Goal: Information Seeking & Learning: Find specific fact

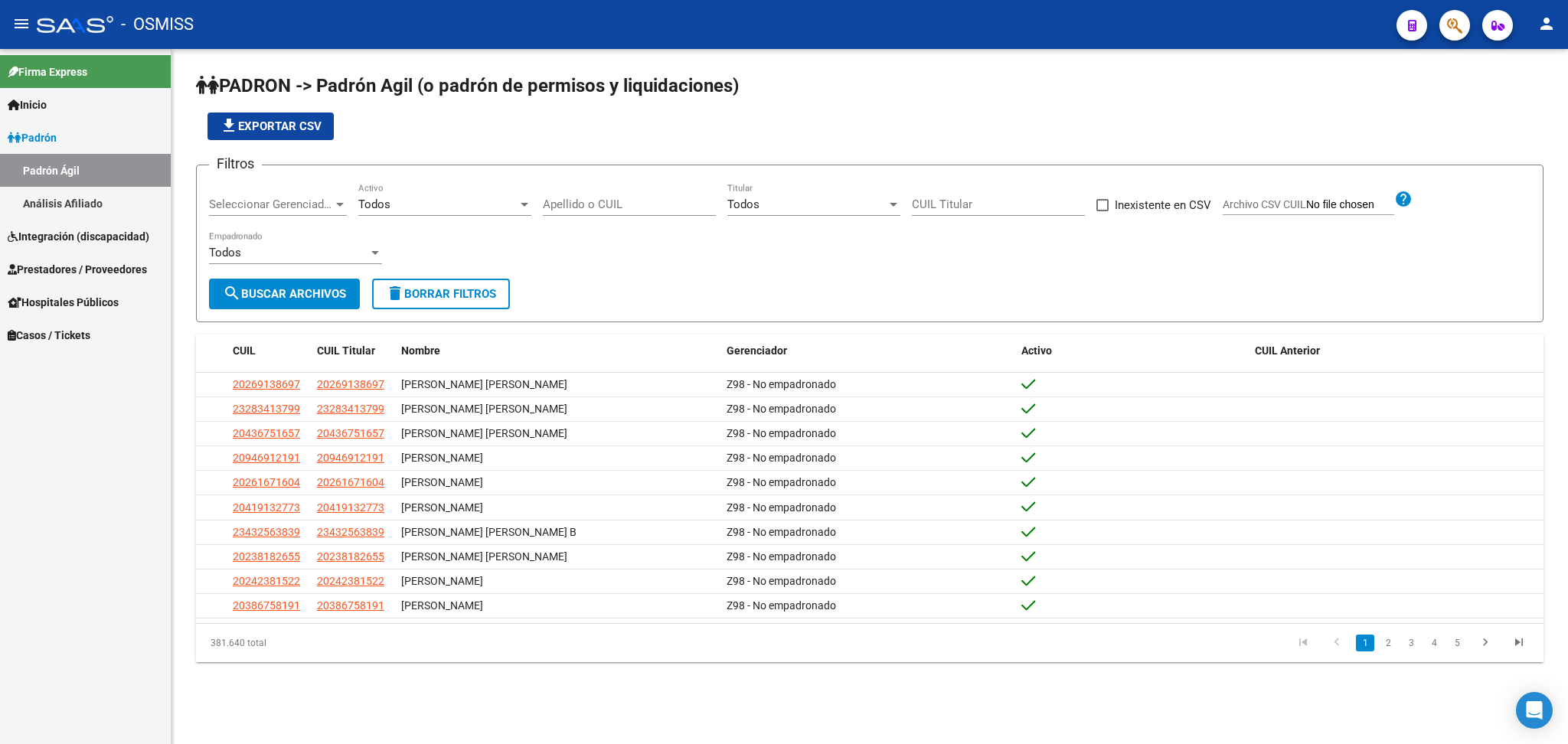
click at [93, 248] on link "Integración (discapacidad)" at bounding box center [86, 236] width 171 height 33
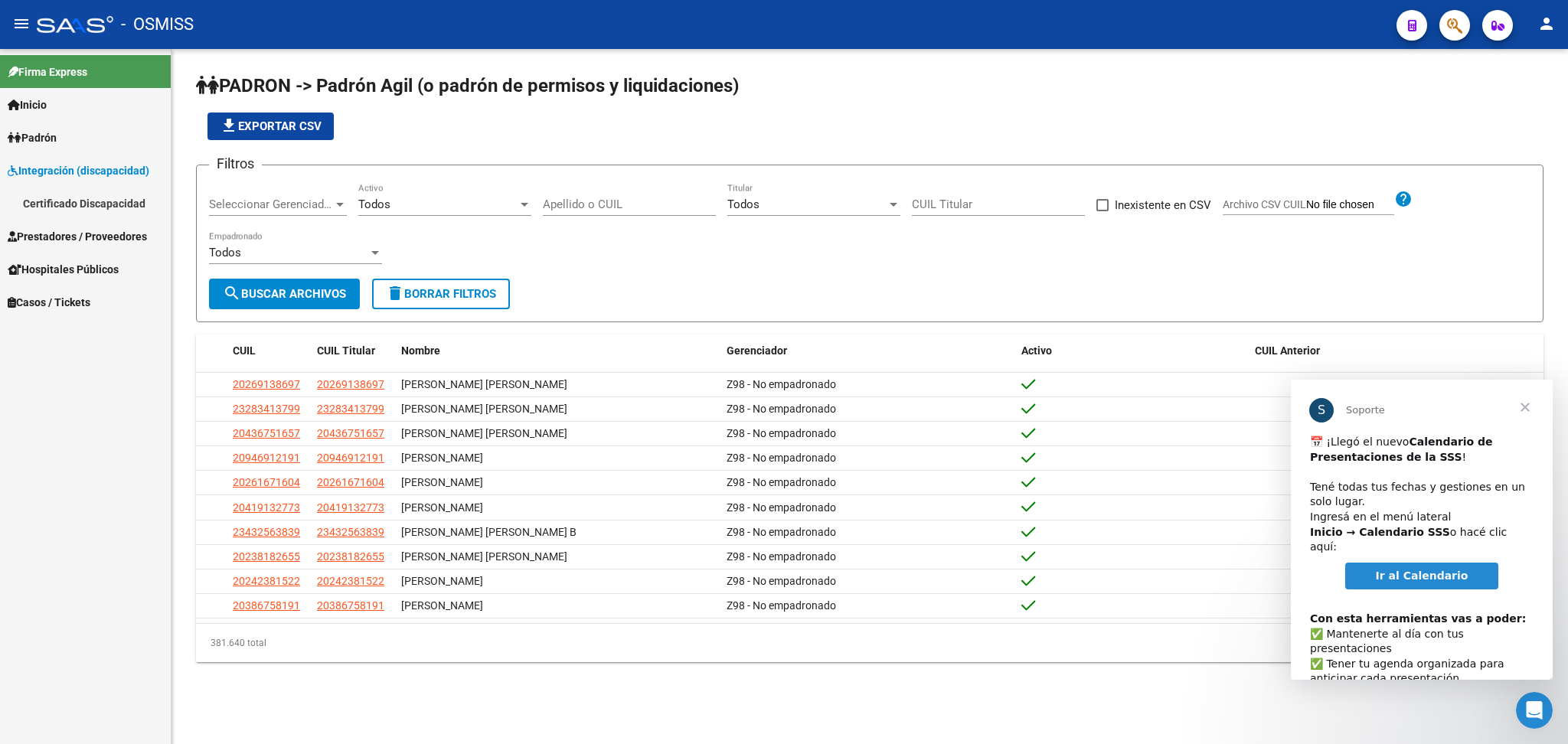
click at [1526, 408] on span "Cerrar" at bounding box center [1525, 408] width 55 height 55
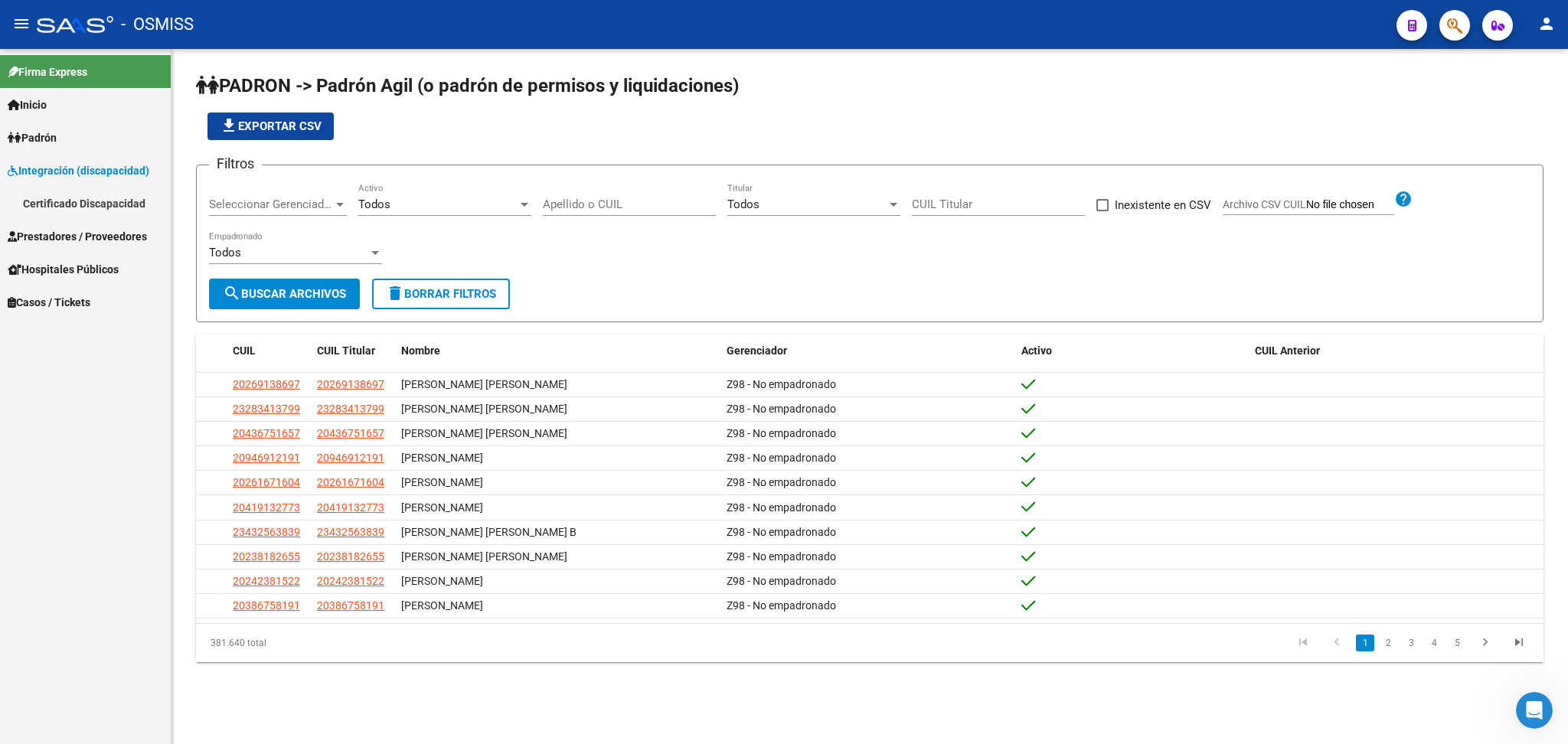
click at [124, 198] on link "Certificado Discapacidad" at bounding box center [86, 203] width 171 height 33
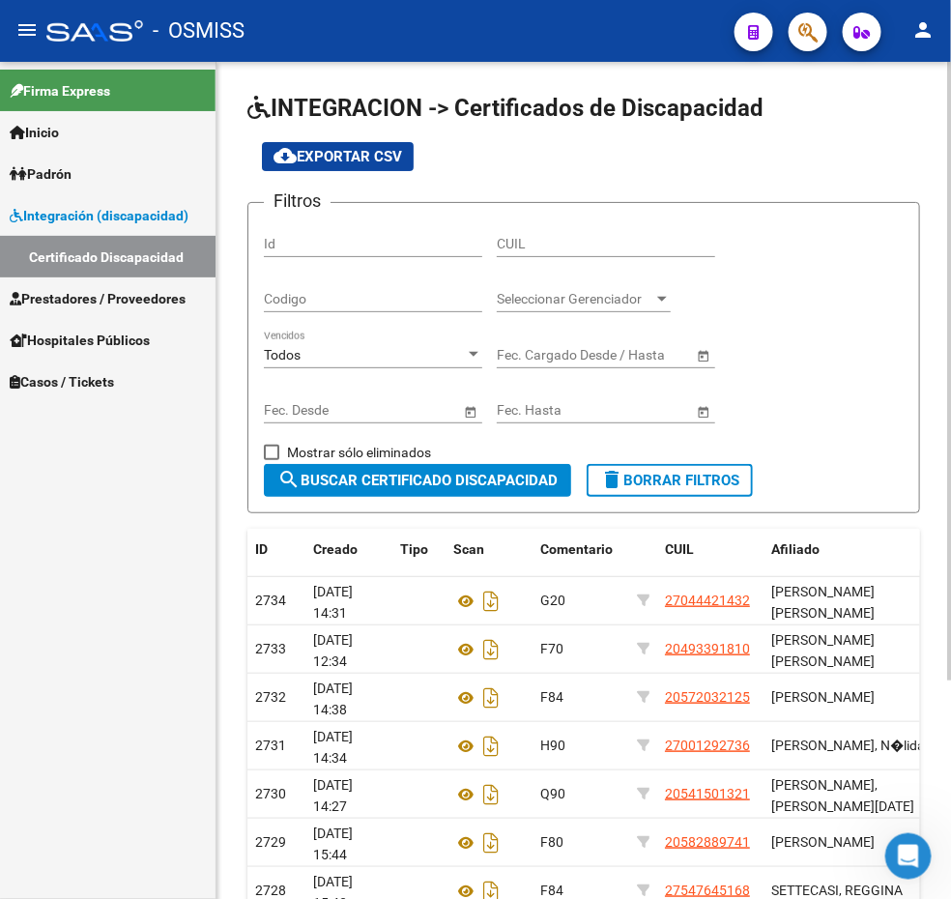
click at [932, 419] on div "INTEGRACION -> Certificados de Discapacidad cloud_download Exportar CSV Filtros…" at bounding box center [584, 620] width 735 height 1116
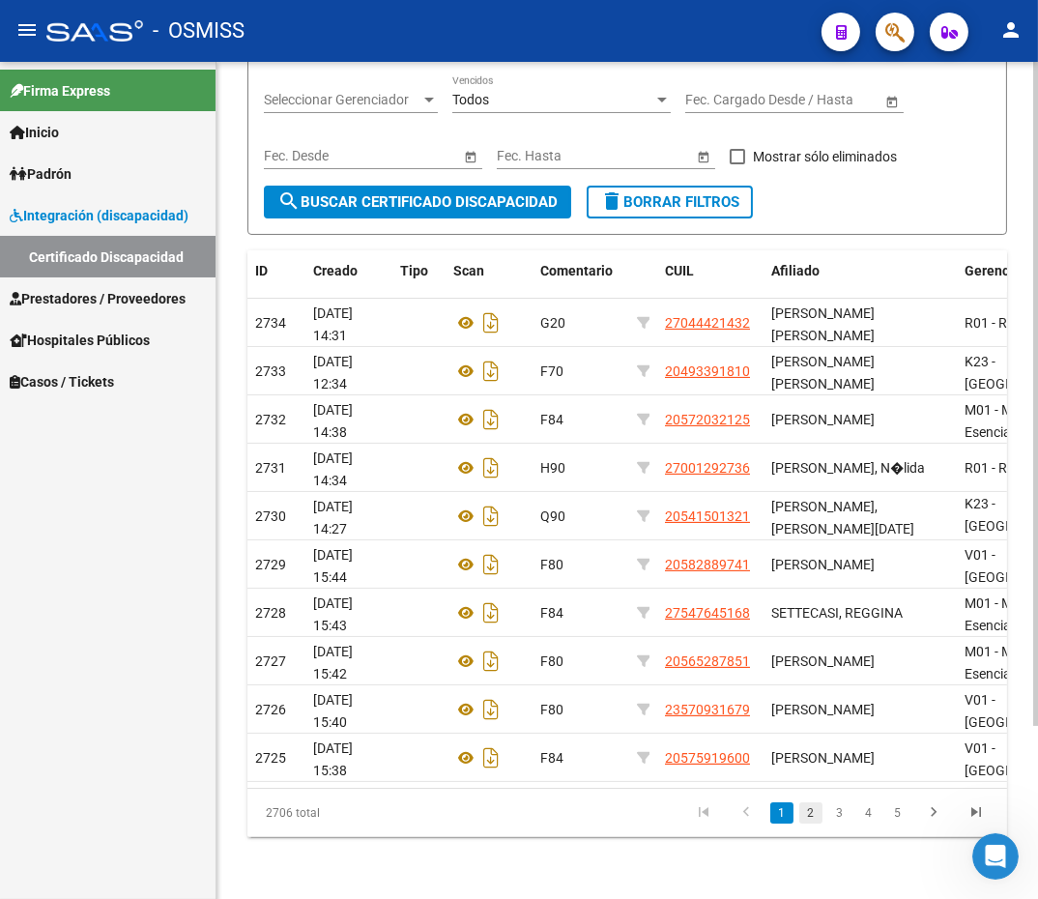
click at [814, 823] on link "2" at bounding box center [811, 812] width 23 height 21
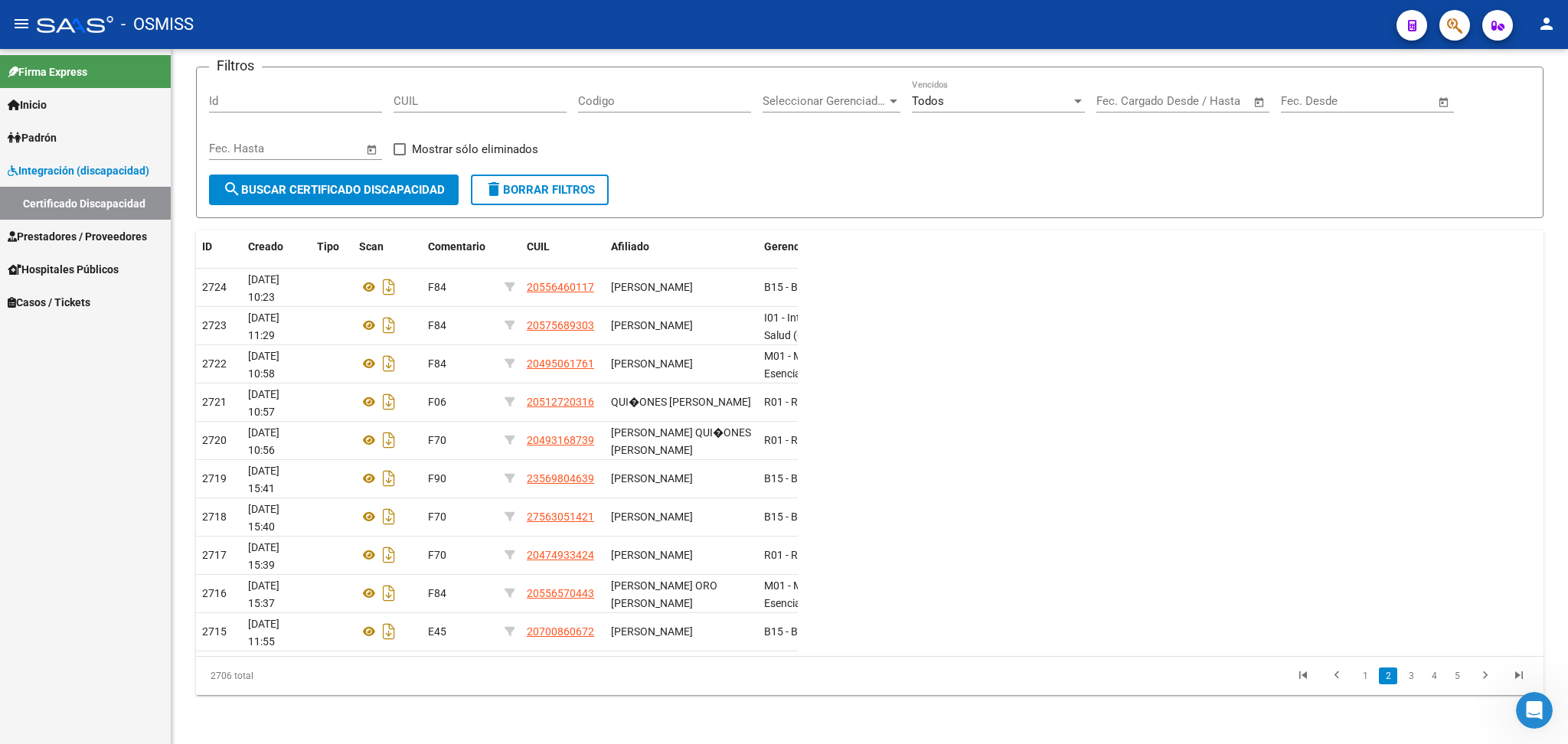
scroll to position [95, 0]
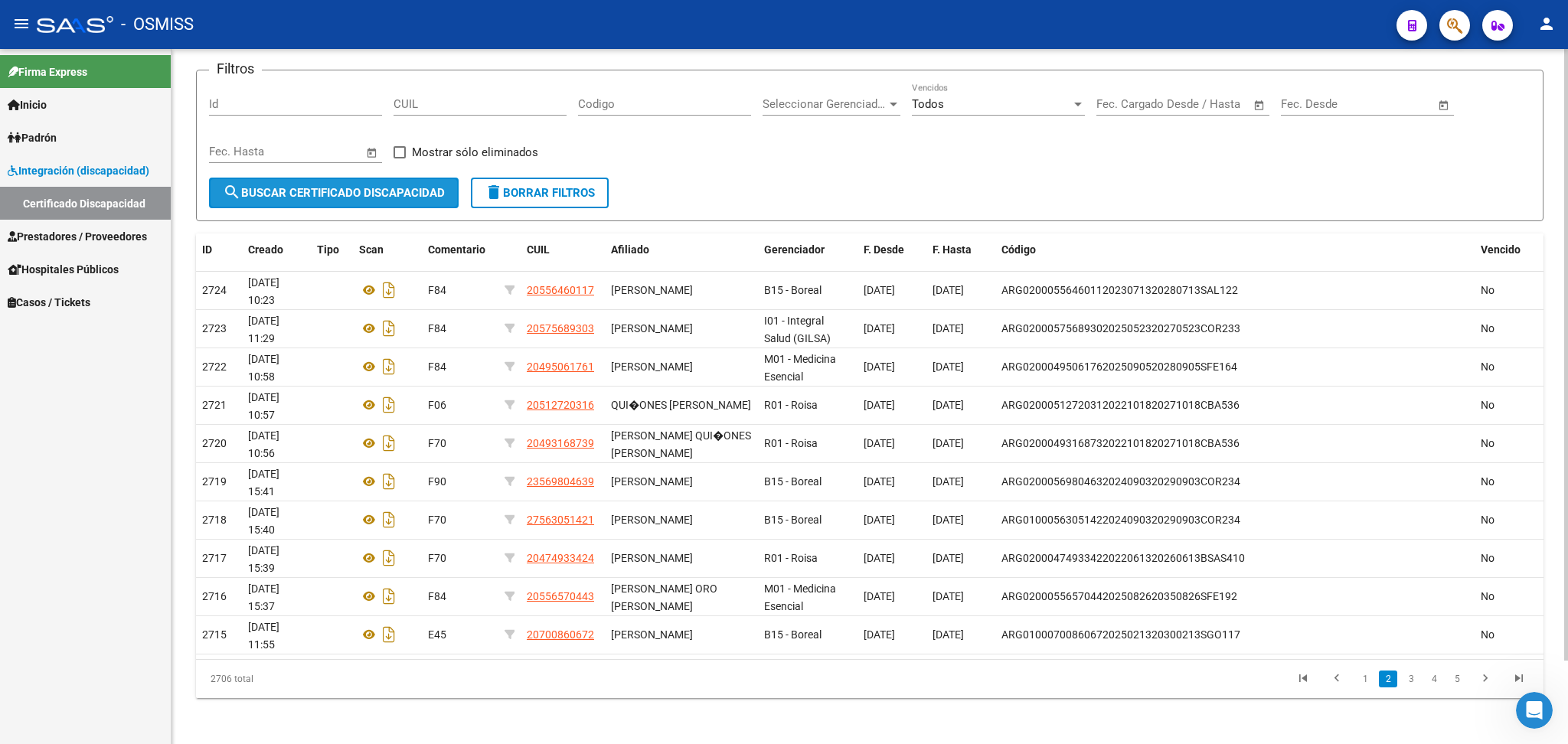
click at [422, 199] on button "search Buscar Certificado Discapacidad" at bounding box center [333, 192] width 249 height 31
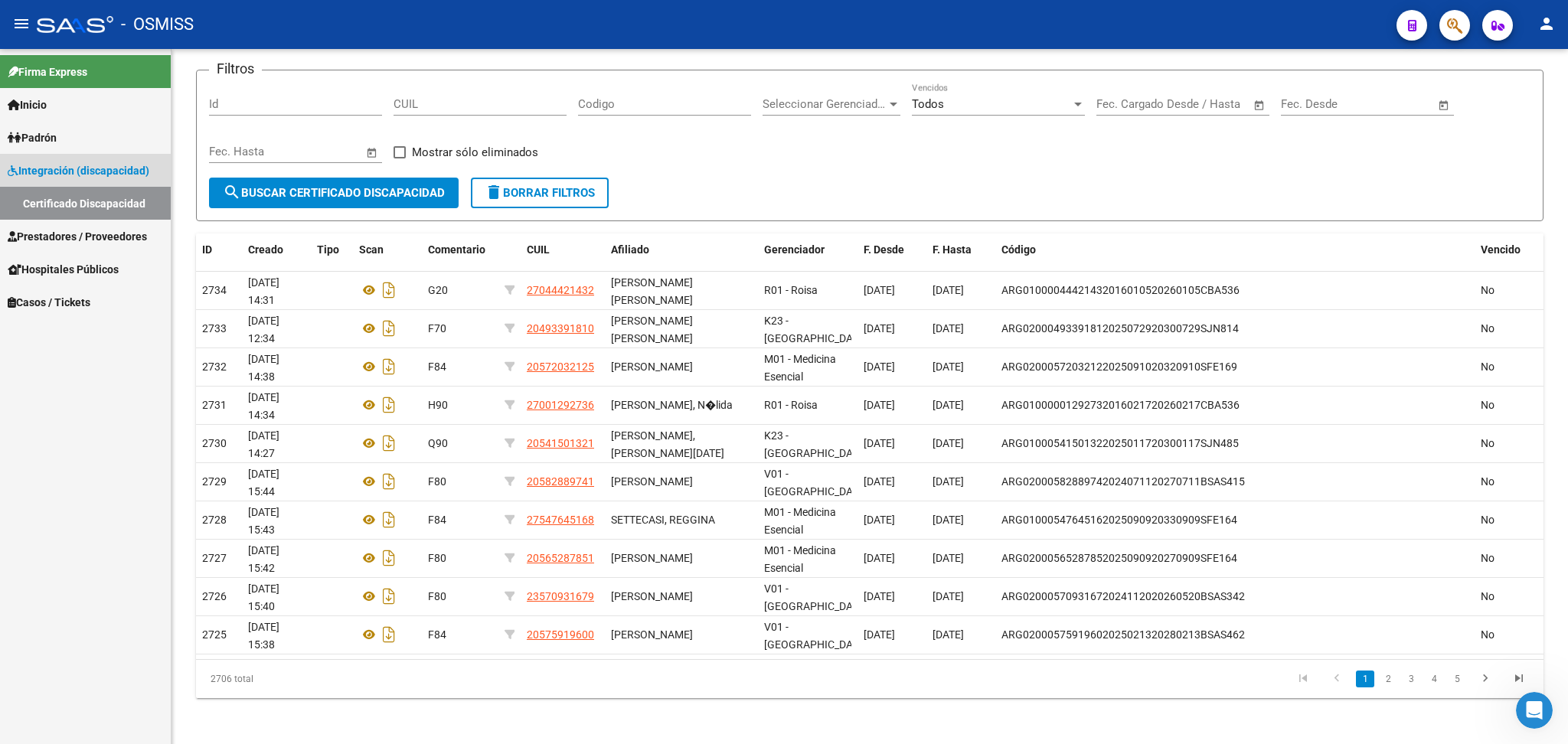
click at [54, 169] on span "Integración (discapacidad)" at bounding box center [78, 170] width 142 height 17
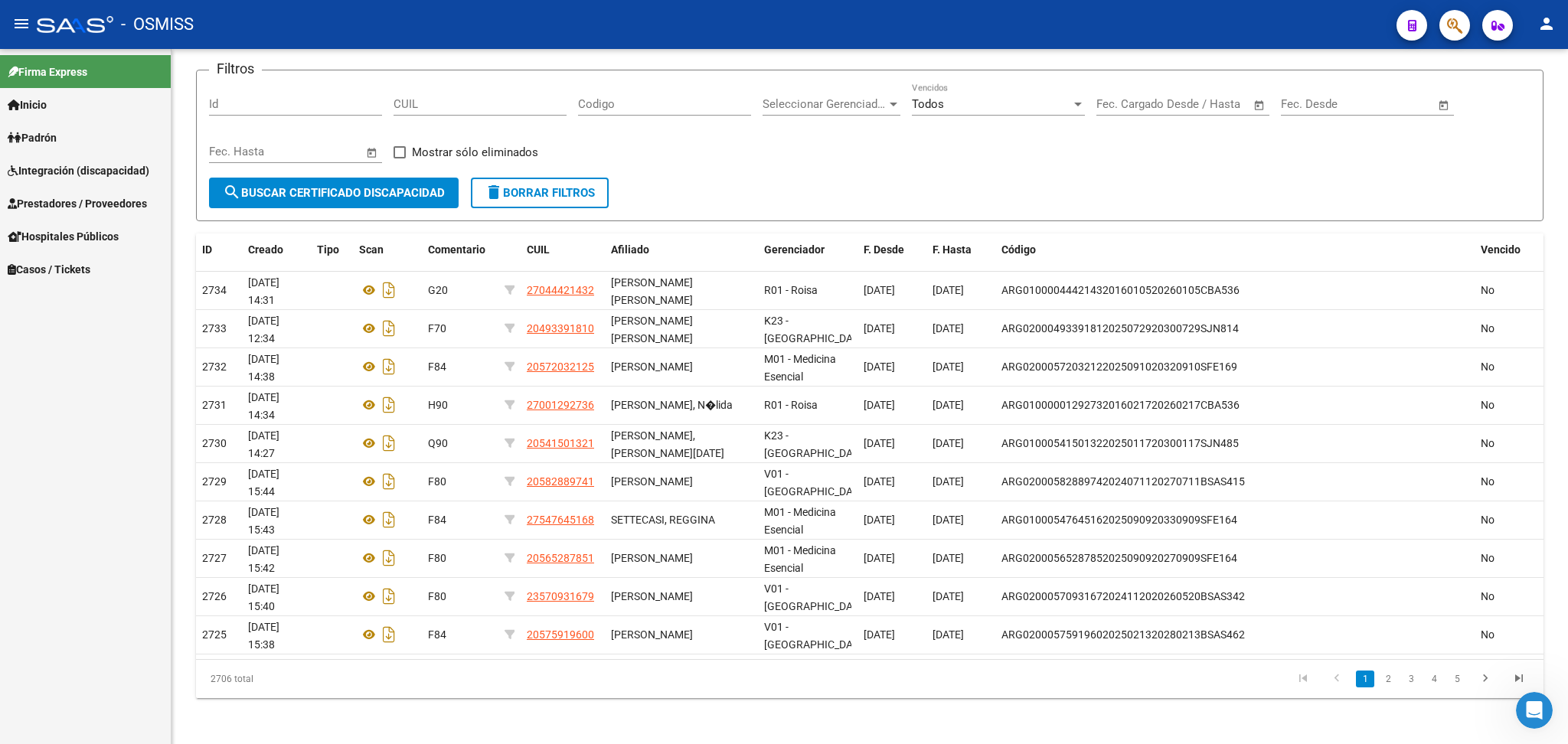
click at [78, 166] on span "Integración (discapacidad)" at bounding box center [78, 170] width 142 height 17
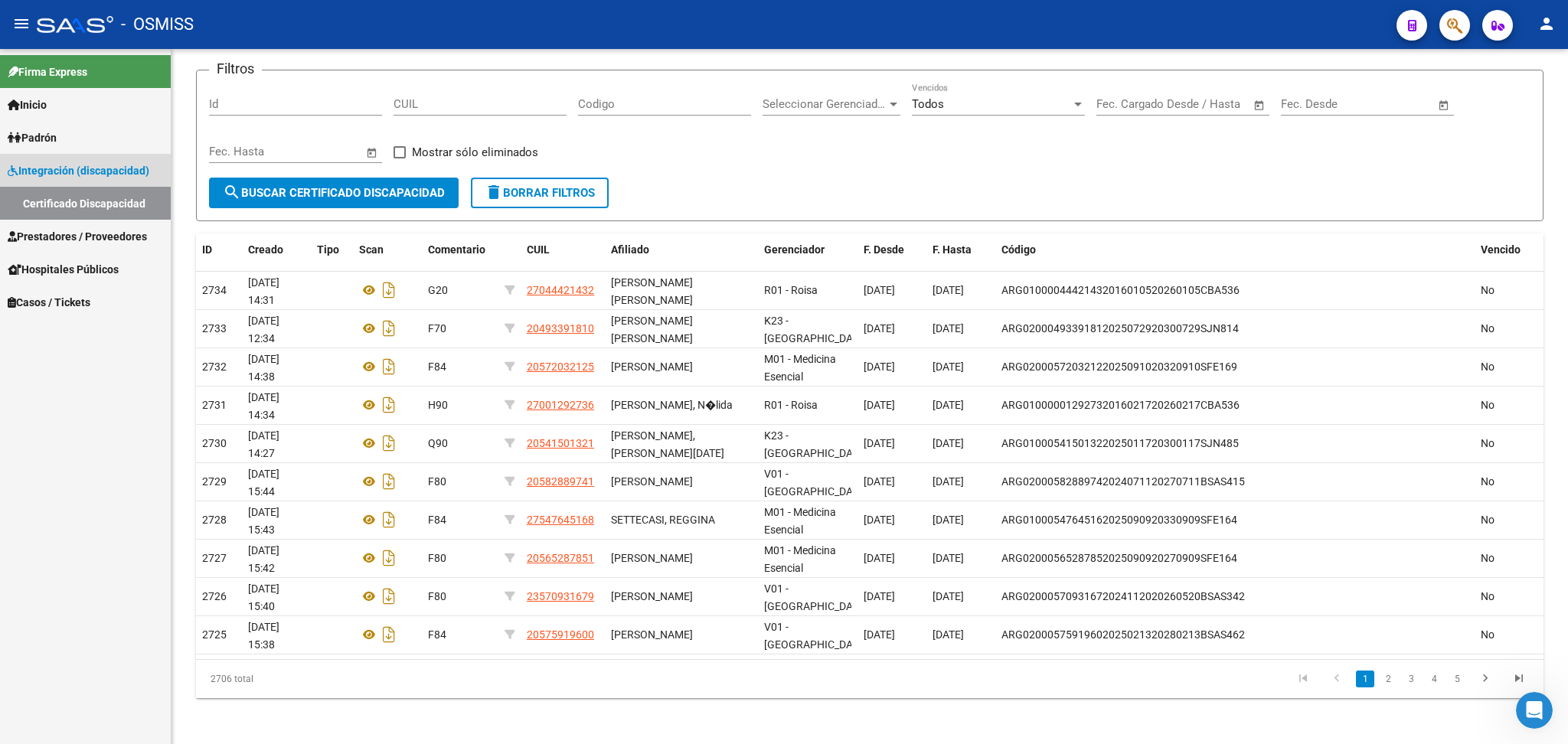
click at [77, 208] on link "Certificado Discapacidad" at bounding box center [86, 203] width 171 height 33
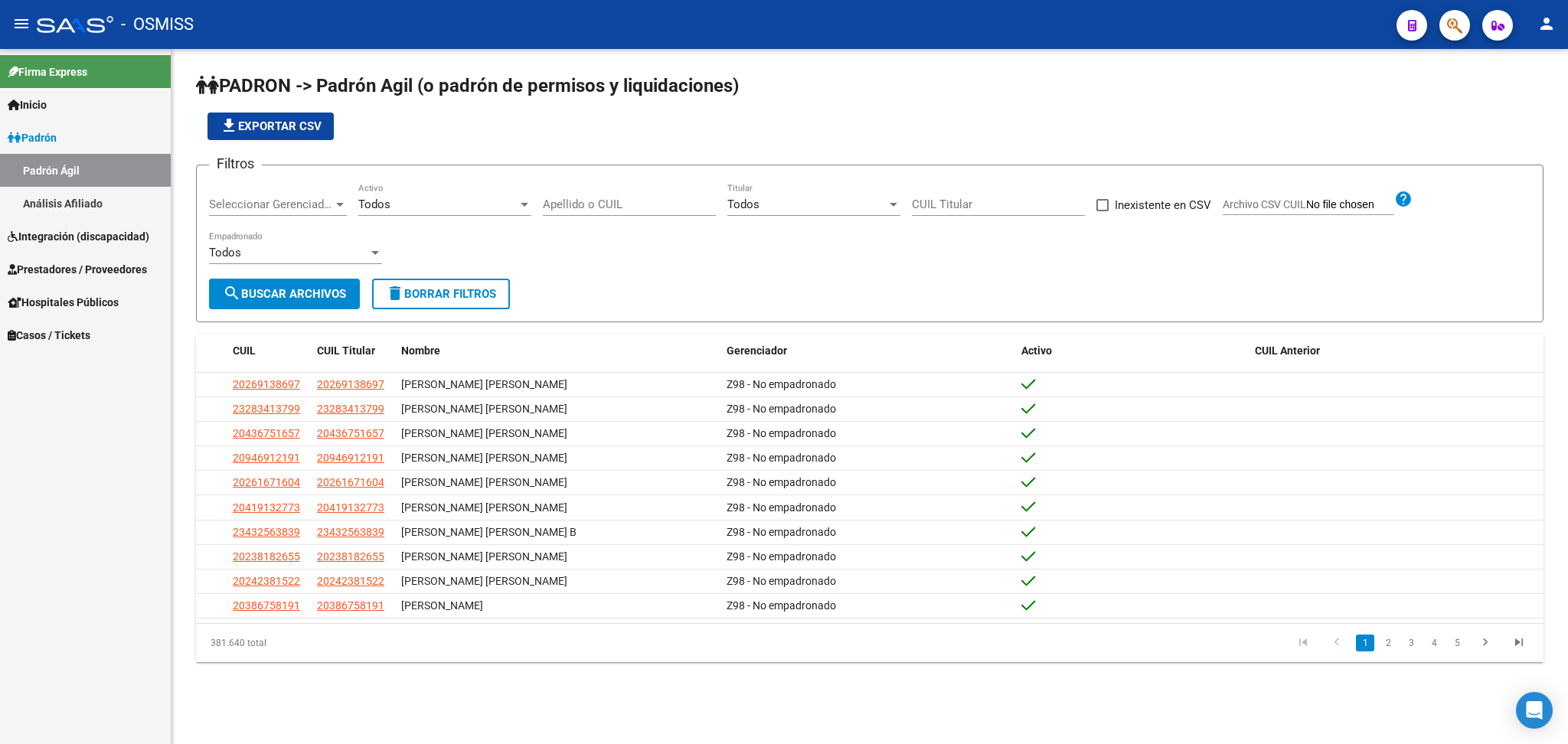
click at [63, 236] on span "Integración (discapacidad)" at bounding box center [78, 236] width 142 height 17
click at [123, 203] on link "Certificado Discapacidad" at bounding box center [86, 203] width 171 height 33
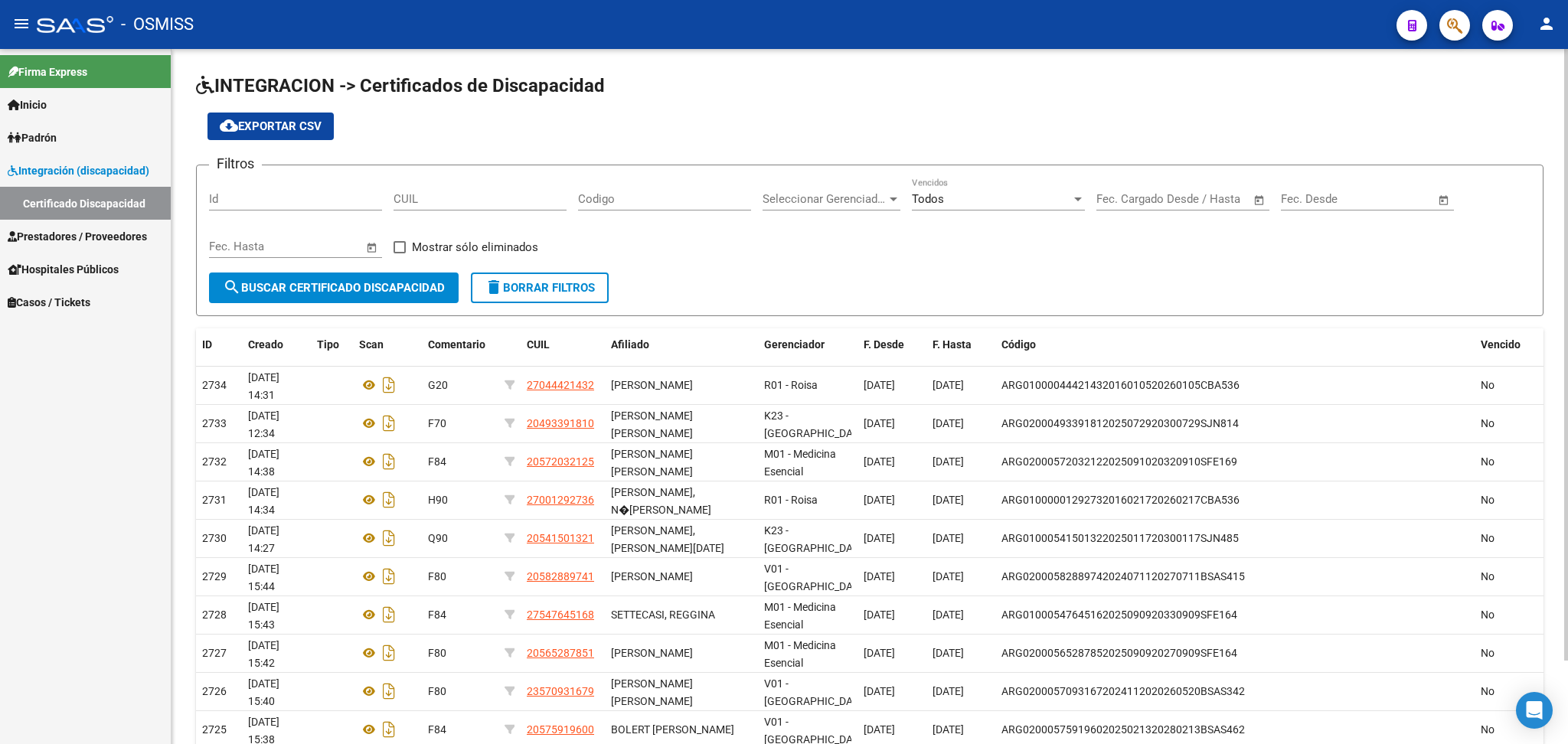
click at [275, 123] on span "cloud_download Exportar CSV" at bounding box center [270, 126] width 102 height 13
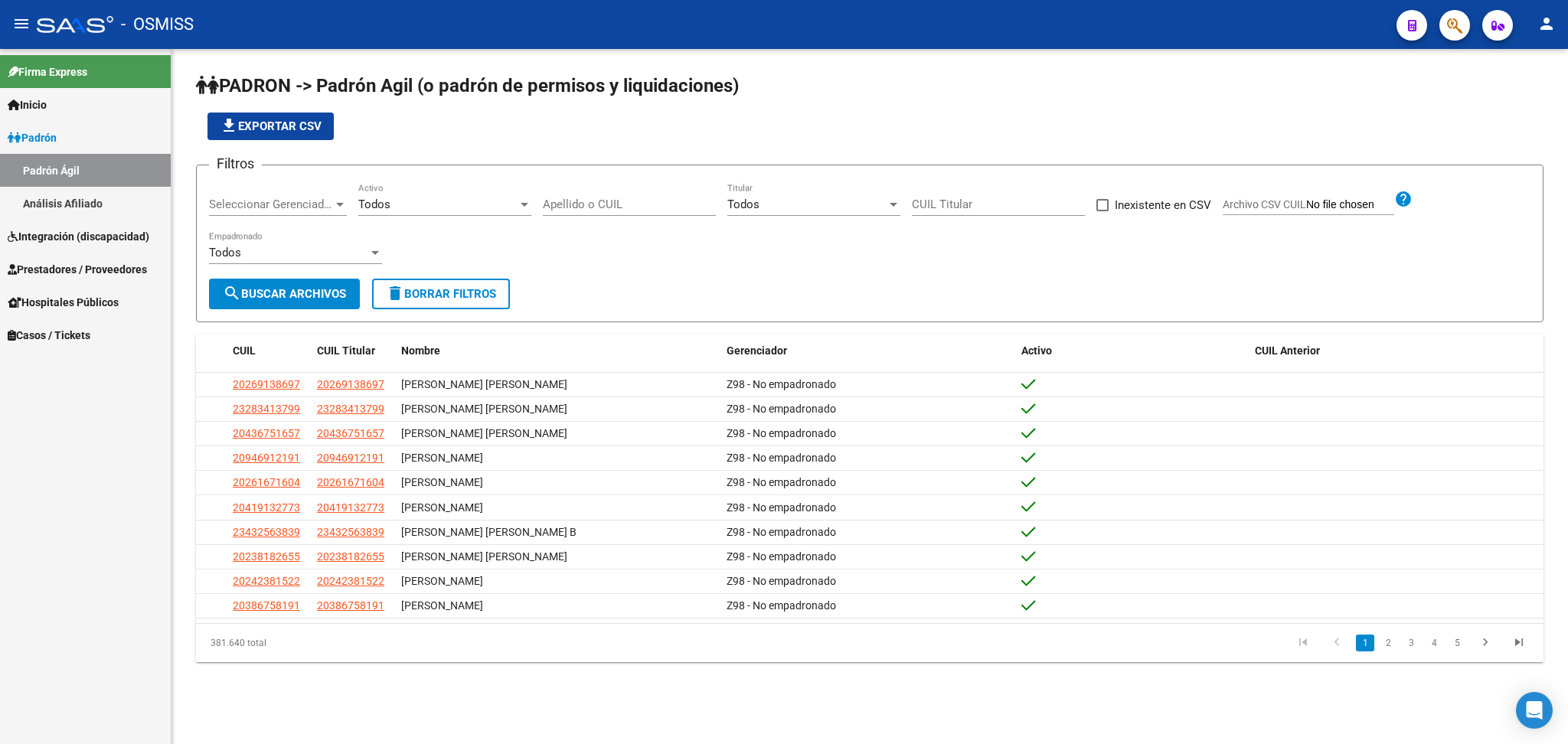
click at [958, 684] on div "PADRON -> Padrón Agil (o padrón de permisos y liquidaciones) file_download Expo…" at bounding box center [870, 380] width 1396 height 662
click at [419, 208] on div "Todos" at bounding box center [437, 203] width 159 height 13
click at [113, 237] on div at bounding box center [784, 372] width 1568 height 744
click at [113, 234] on span "Integración (discapacidad)" at bounding box center [78, 236] width 142 height 17
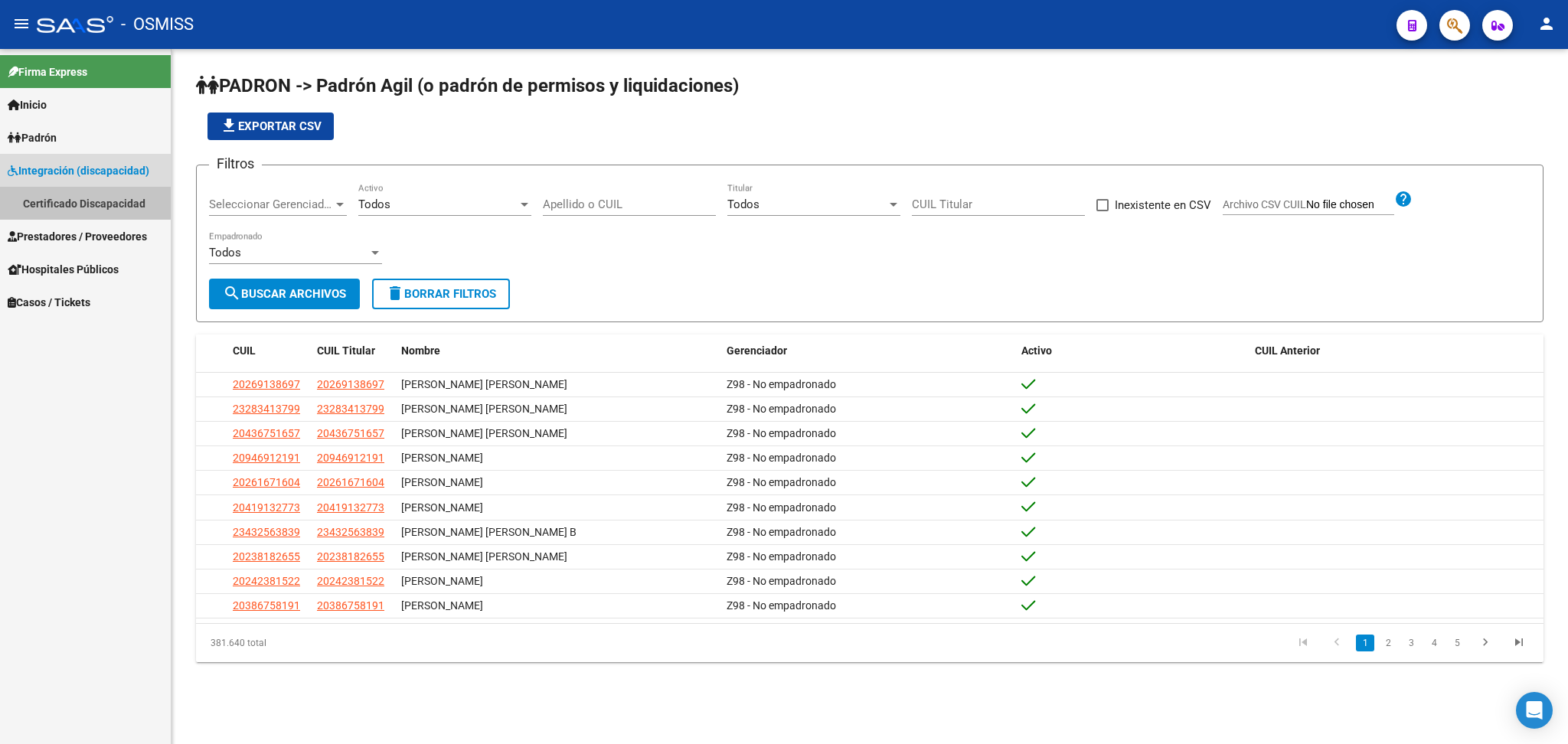
click at [111, 197] on link "Certificado Discapacidad" at bounding box center [86, 203] width 171 height 33
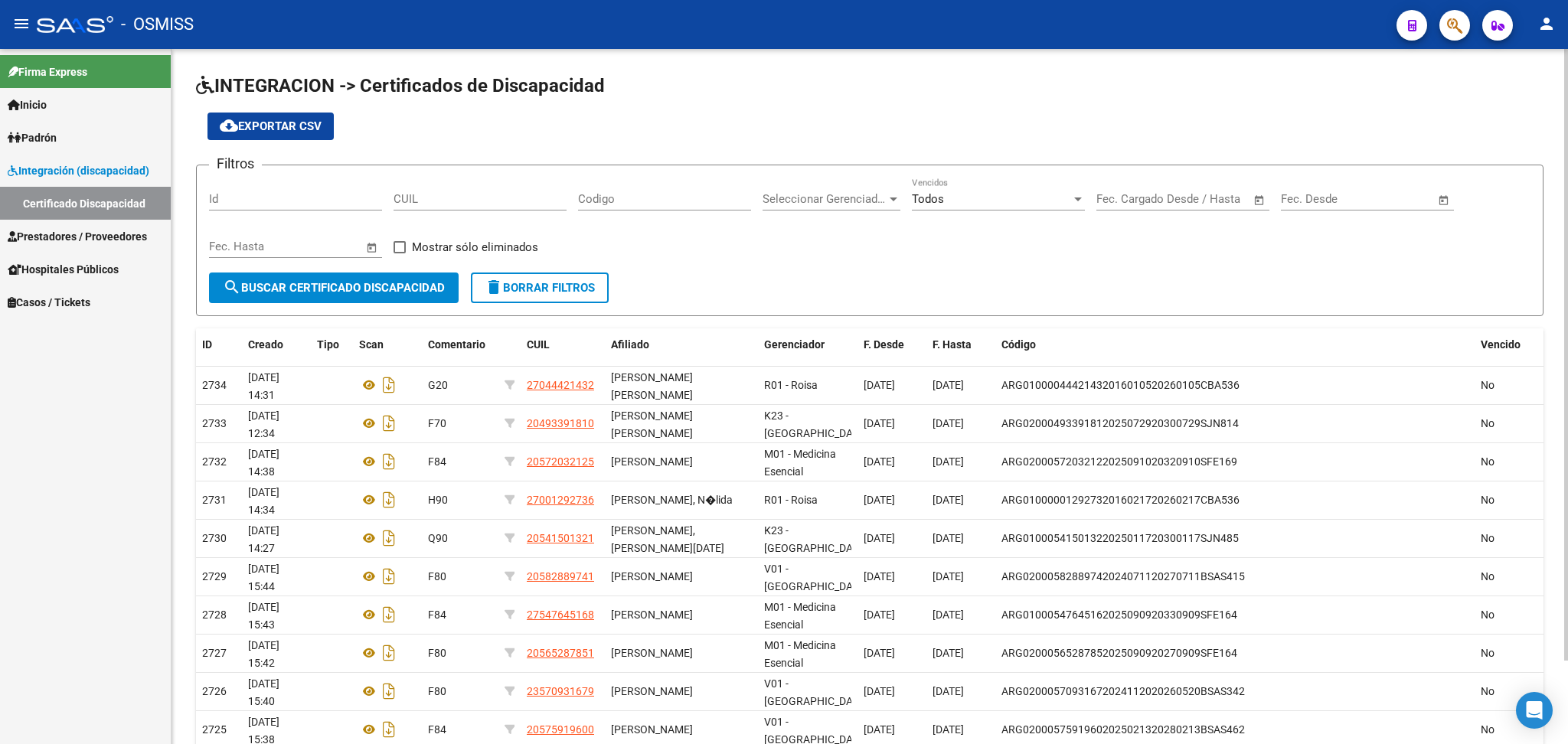
click at [419, 205] on div "CUIL" at bounding box center [480, 194] width 173 height 33
paste input "20-57591960-0"
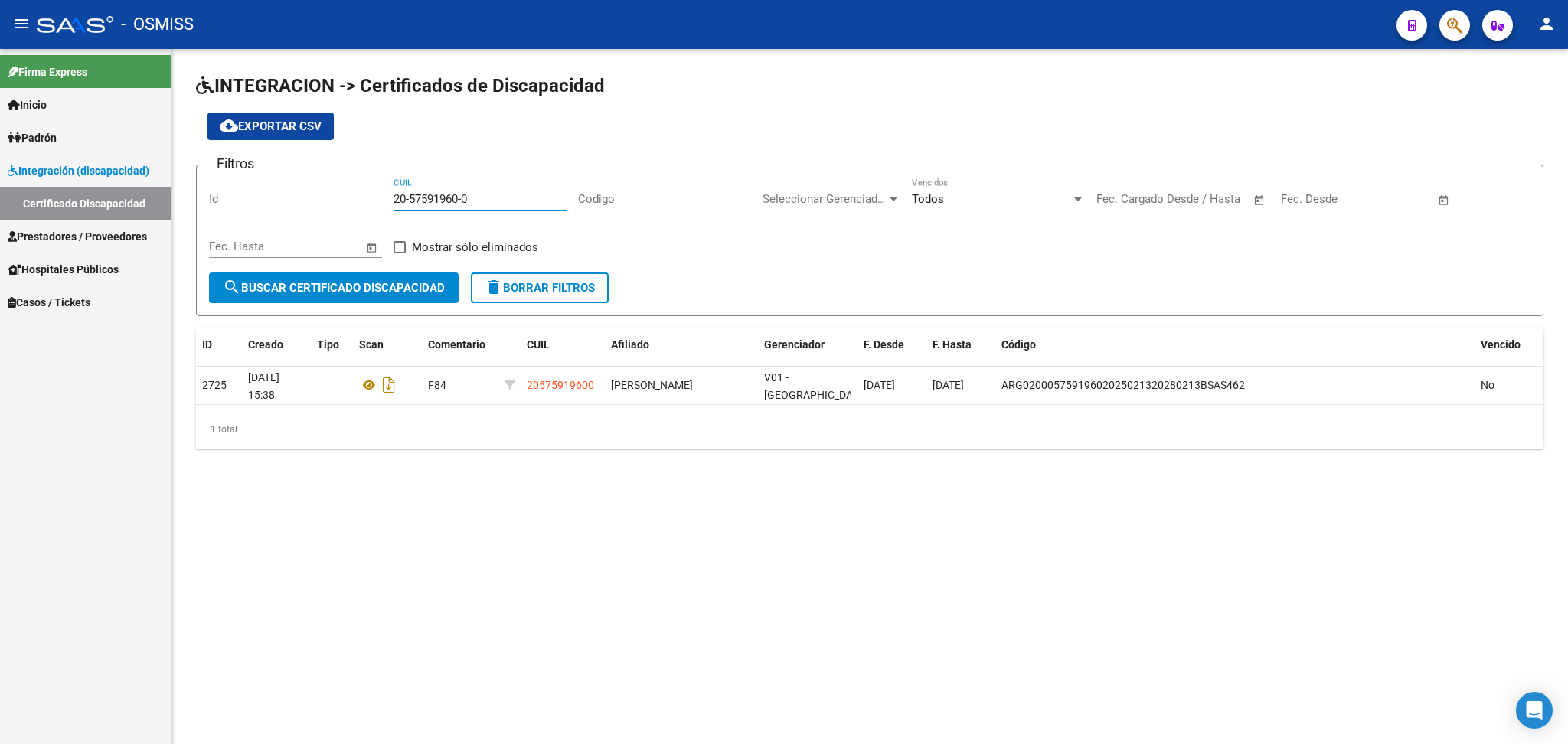
type input "20-57591960-0"
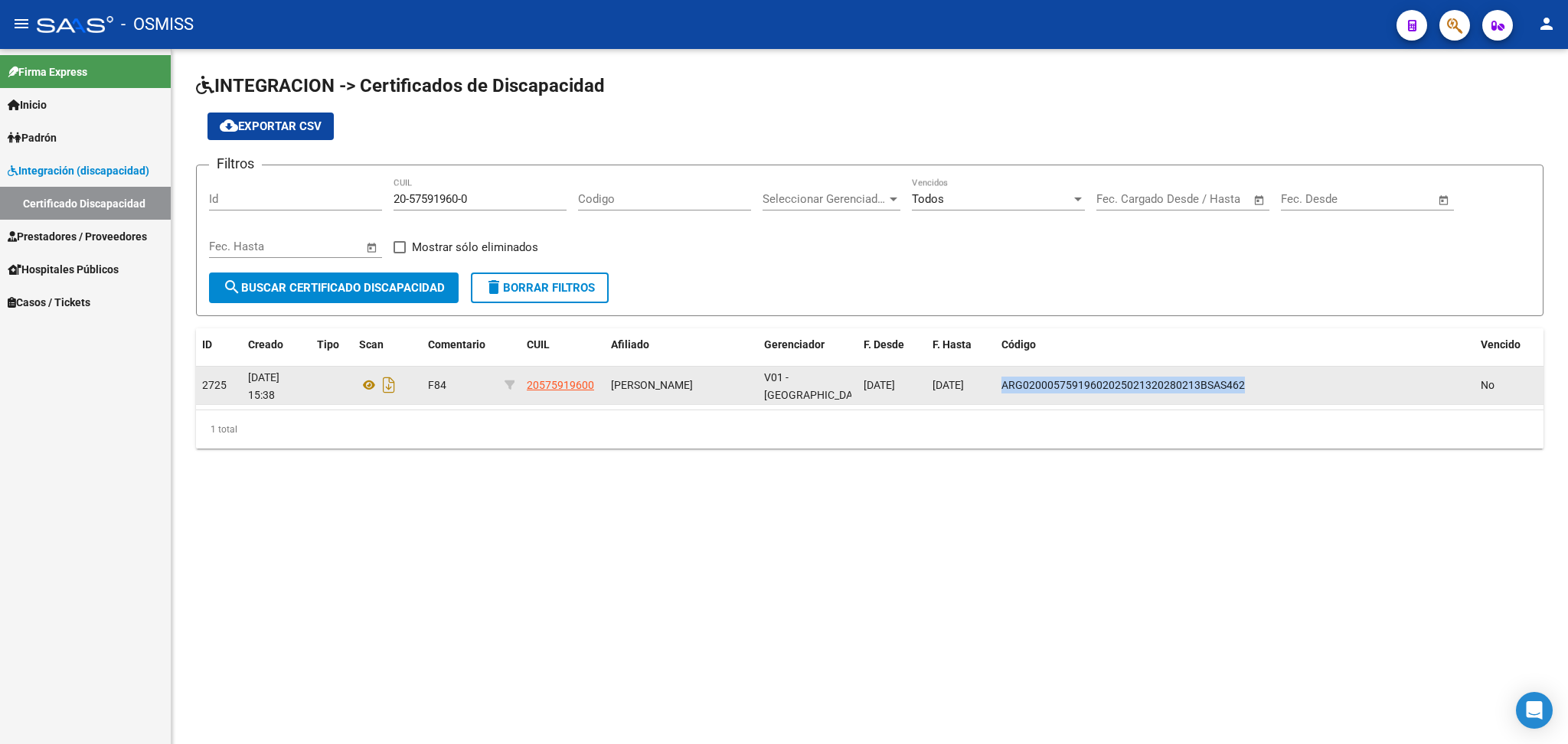
drag, startPoint x: 1003, startPoint y: 382, endPoint x: 1288, endPoint y: 382, distance: 285.0
click at [1293, 382] on div "ARG02000575919602025021320280213BSAS462" at bounding box center [1235, 385] width 467 height 17
copy span "ARG02000575919602025021320280213BSAS462"
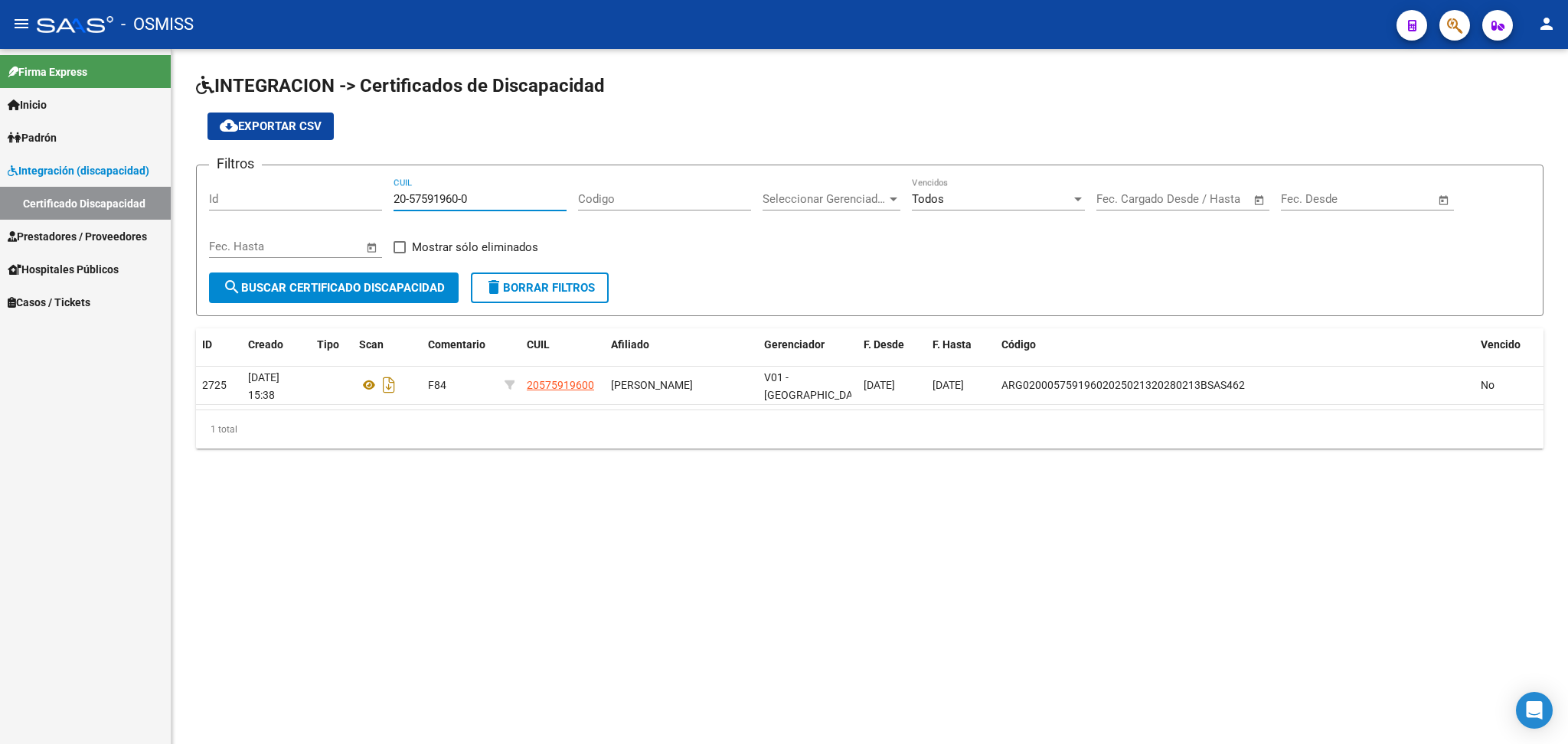
drag, startPoint x: 394, startPoint y: 195, endPoint x: 490, endPoint y: 195, distance: 96.0
click at [490, 195] on input "20-57591960-0" at bounding box center [480, 199] width 173 height 13
paste input "23-57093167-9"
type input "23-57093167-9"
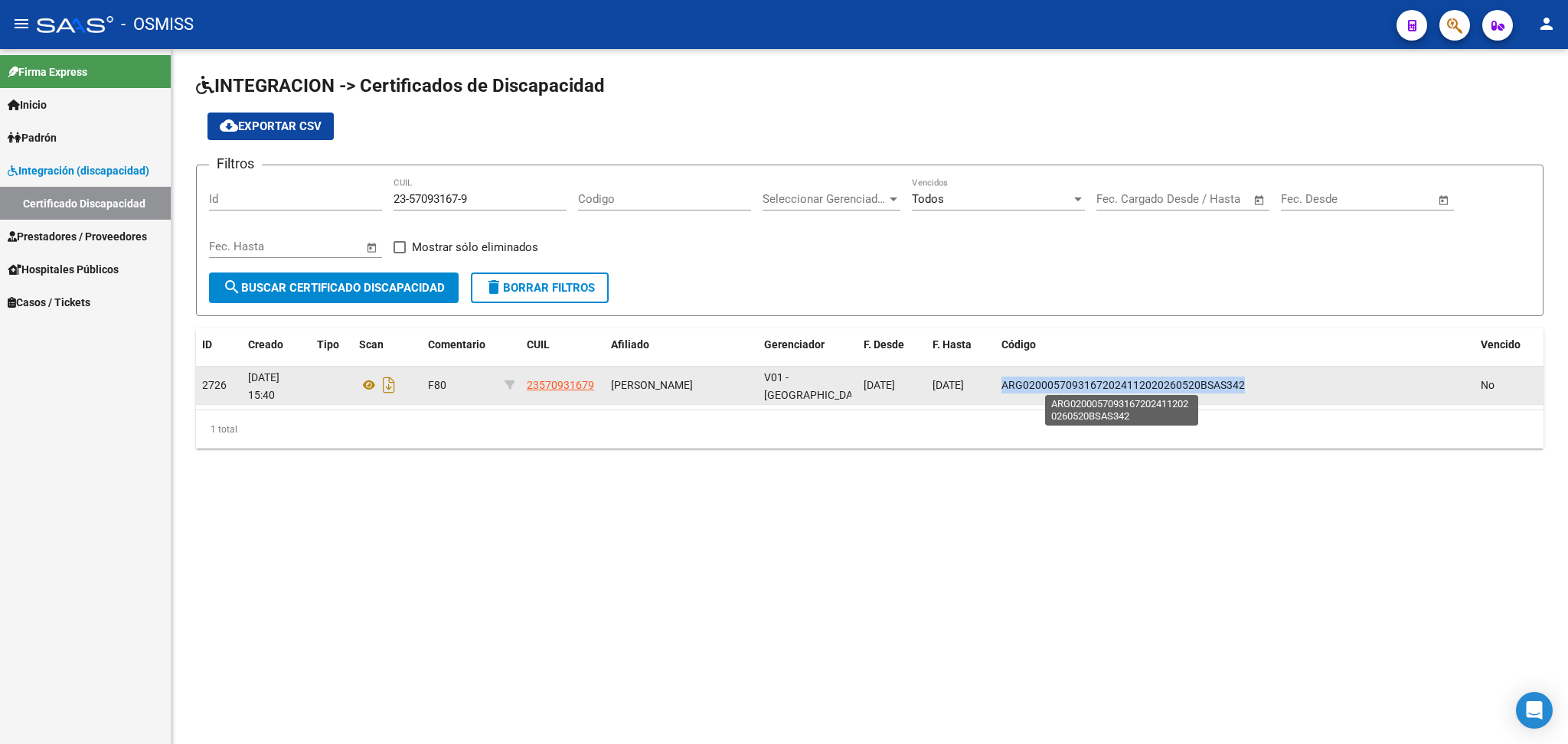
drag, startPoint x: 1001, startPoint y: 381, endPoint x: 1241, endPoint y: 381, distance: 240.0
click at [1241, 381] on span "ARG02000570931672024112020260520BSAS342" at bounding box center [1123, 385] width 243 height 12
copy span "ARG02000570931672024112020260520BSAS342"
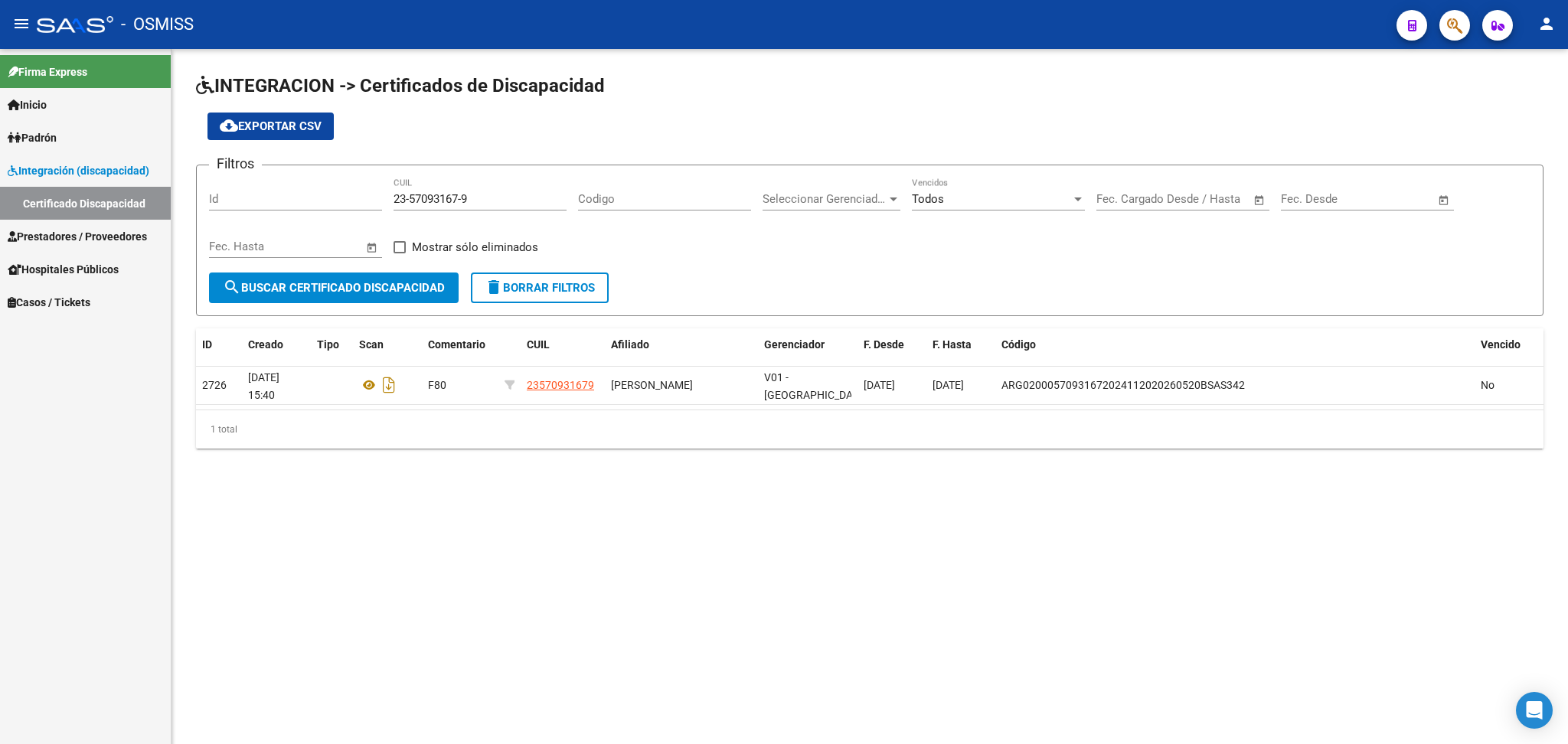
drag, startPoint x: 740, startPoint y: 108, endPoint x: 721, endPoint y: 113, distance: 19.6
click at [740, 108] on app-list-header "INTEGRACION -> Certificados de Discapacidad cloud_download Exportar CSV Filtros…" at bounding box center [870, 195] width 1348 height 242
drag, startPoint x: 473, startPoint y: 193, endPoint x: 357, endPoint y: 191, distance: 116.0
click at [357, 191] on div "Filtros Id 23-57093167-9 CUIL Codigo Seleccionar Gerenciador Seleccionar Gerenc…" at bounding box center [870, 225] width 1322 height 95
paste input "20-56528785-1"
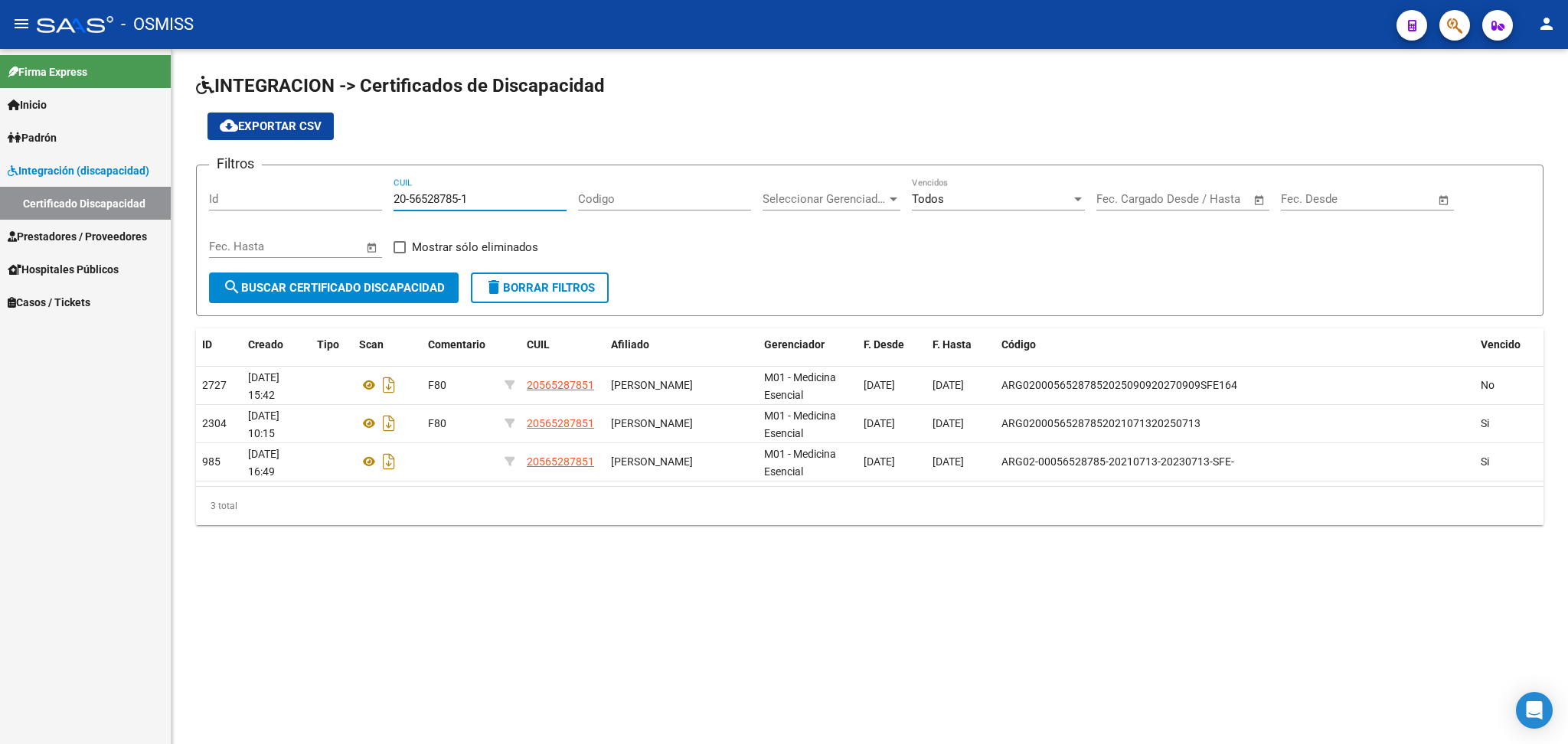
type input "20-56528785-1"
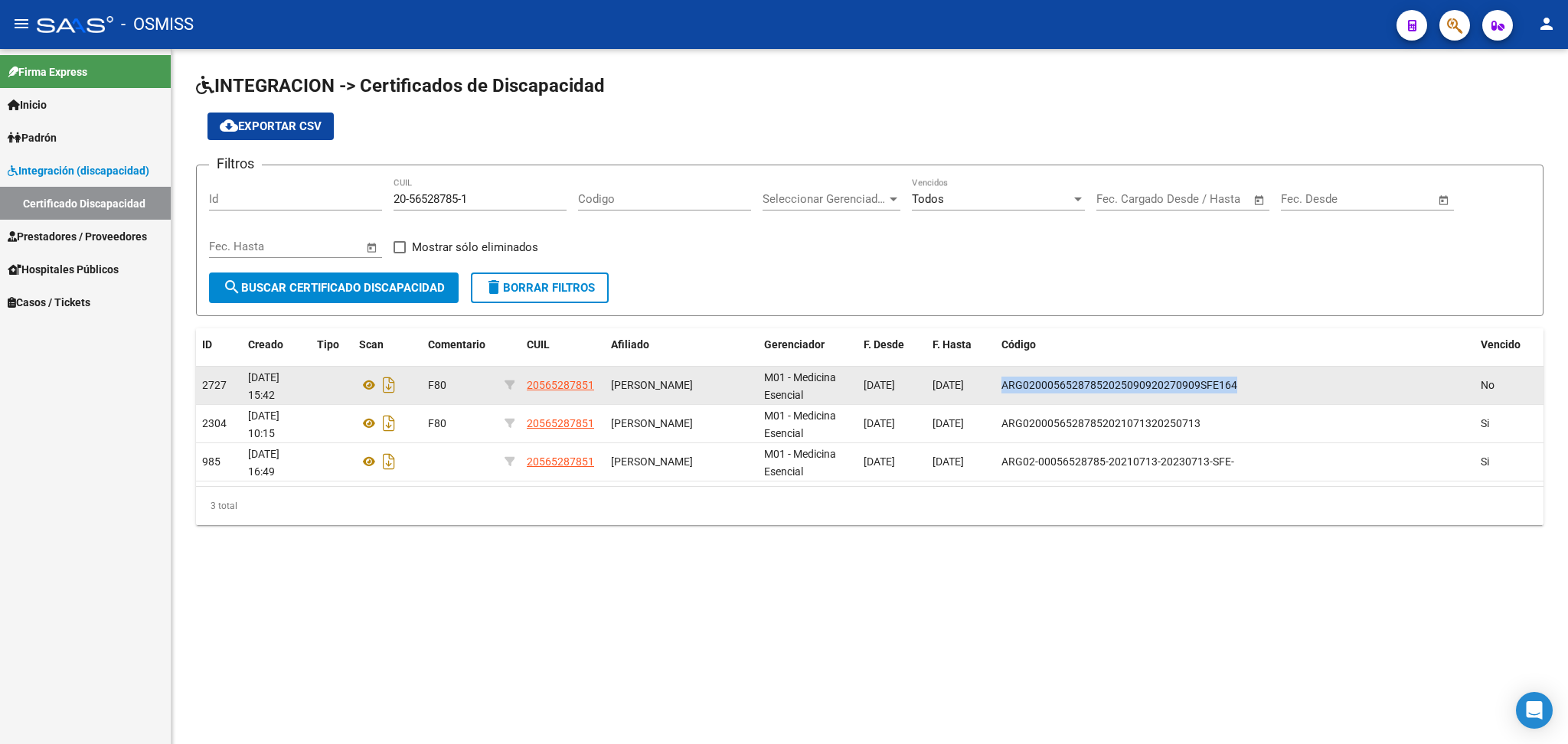
drag, startPoint x: 1000, startPoint y: 383, endPoint x: 1222, endPoint y: 381, distance: 222.0
click at [1233, 381] on span "ARG02000565287852025090920270909SFE164" at bounding box center [1120, 385] width 236 height 12
copy span "ARG02000565287852025090920270909SFE164"
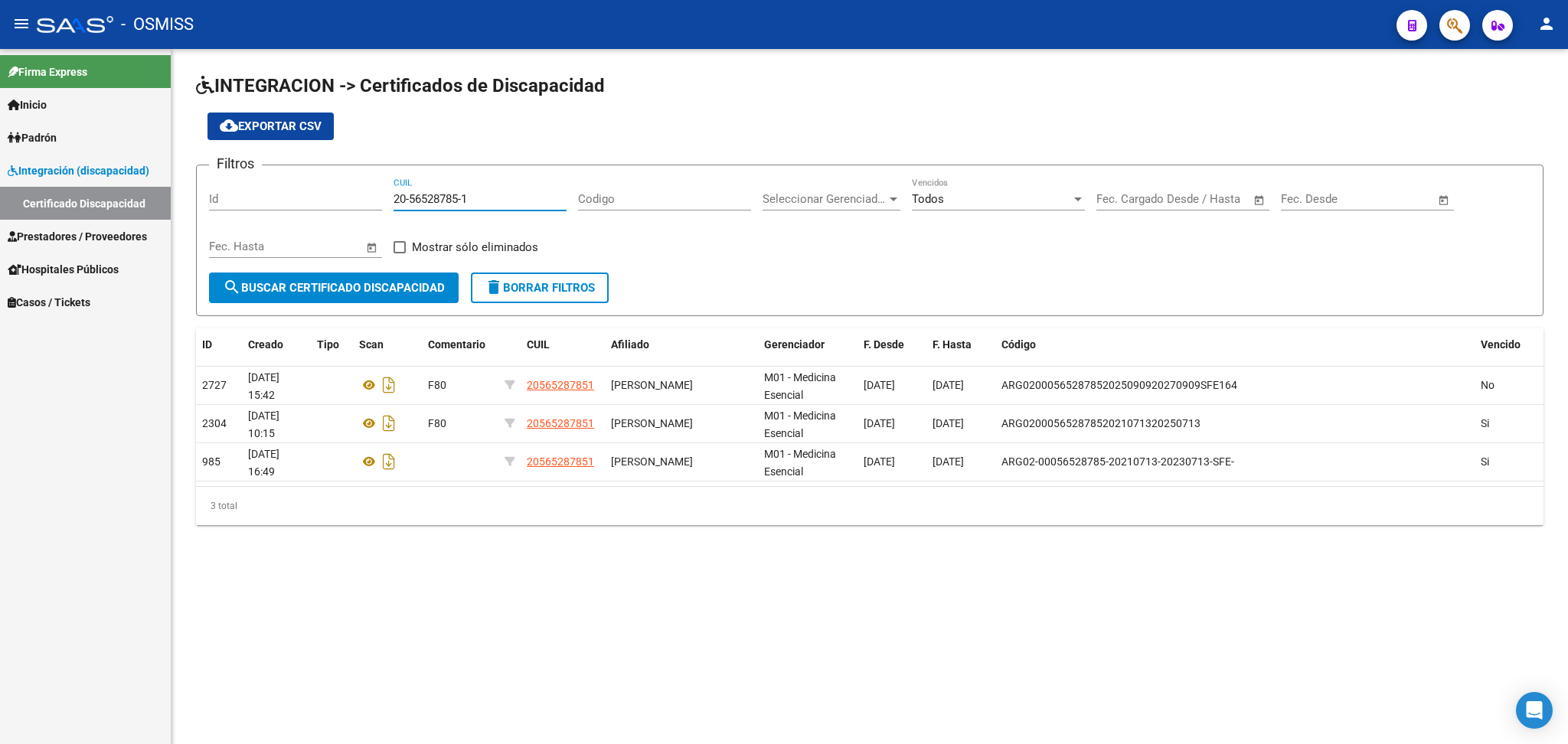
drag, startPoint x: 397, startPoint y: 197, endPoint x: 436, endPoint y: 197, distance: 39.0
click at [436, 197] on input "20-56528785-1" at bounding box center [480, 199] width 173 height 13
drag, startPoint x: 395, startPoint y: 197, endPoint x: 637, endPoint y: 176, distance: 242.9
click at [637, 177] on div "Filtros Id 20-56528785-1 CUIL Codigo Seleccionar Gerenciador Seleccionar Gerenc…" at bounding box center [870, 225] width 1322 height 95
paste input "27-54764516-8"
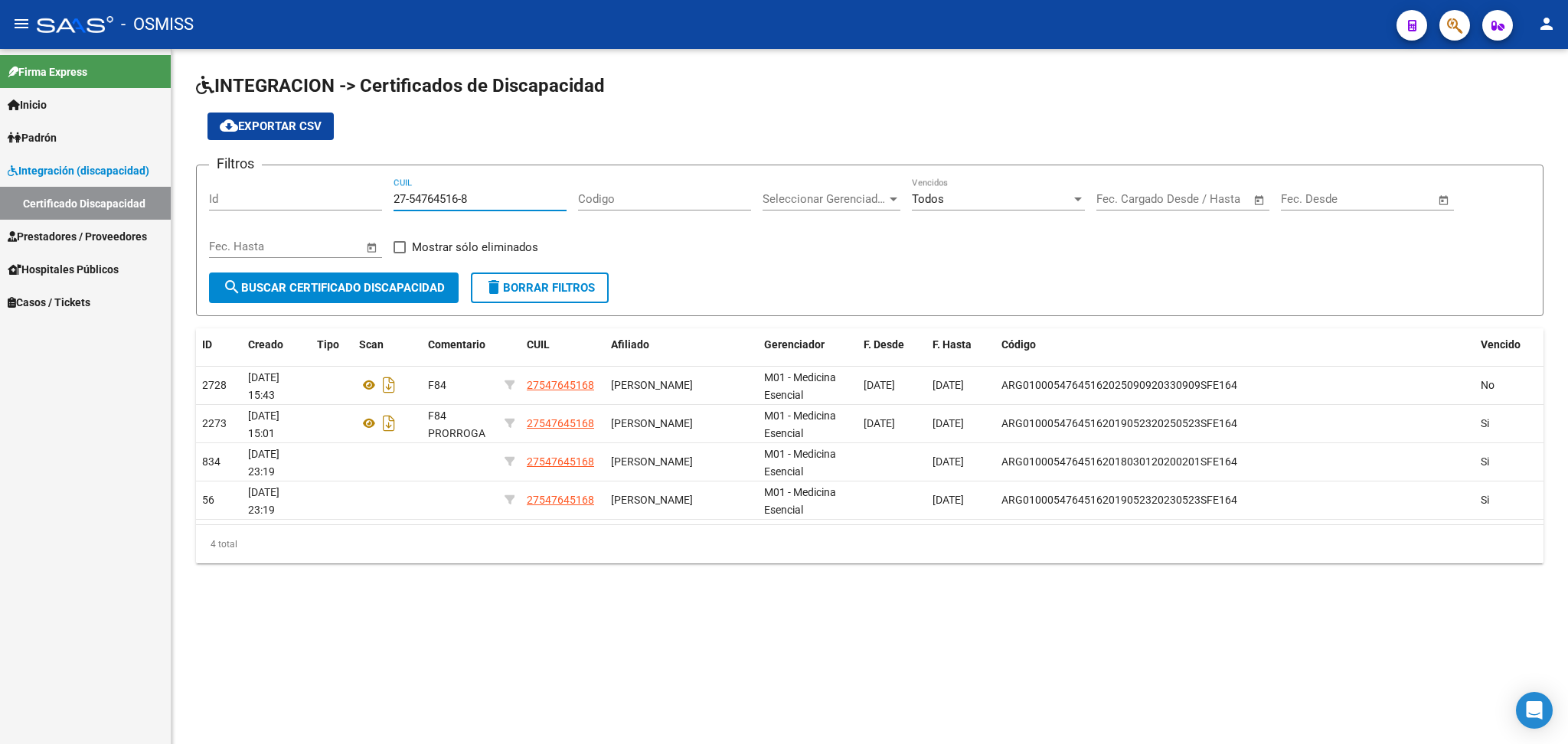
type input "27-54764516-8"
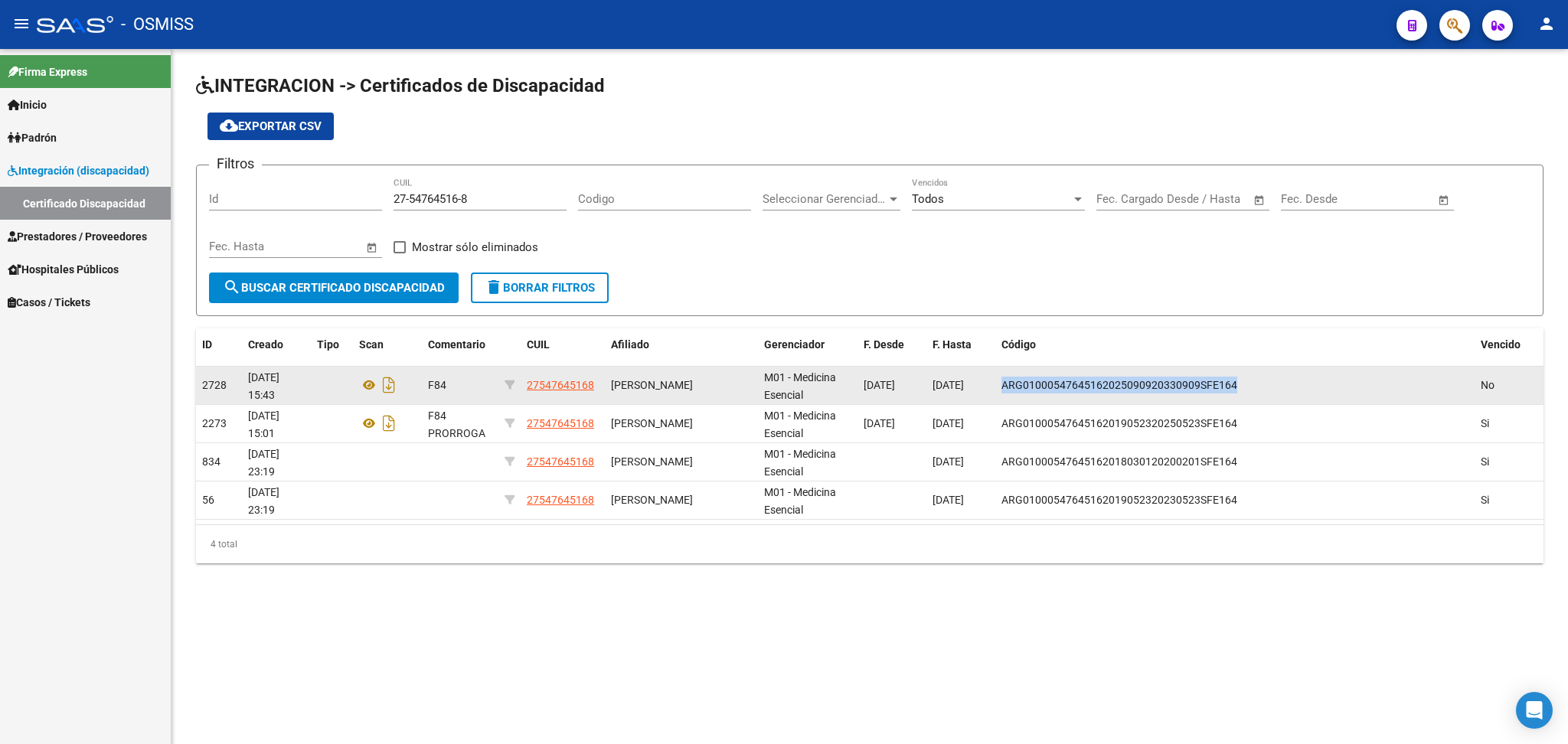
drag, startPoint x: 1003, startPoint y: 383, endPoint x: 1250, endPoint y: 381, distance: 247.0
click at [1250, 381] on div "ARG01000547645162025090920330909SFE164" at bounding box center [1235, 385] width 467 height 17
copy span "ARG01000547645162025090920330909SFE164"
click at [1054, 382] on span "ARG01000547645162025090920330909SFE164" at bounding box center [1120, 385] width 236 height 12
drag, startPoint x: 1000, startPoint y: 381, endPoint x: 1244, endPoint y: 379, distance: 244.0
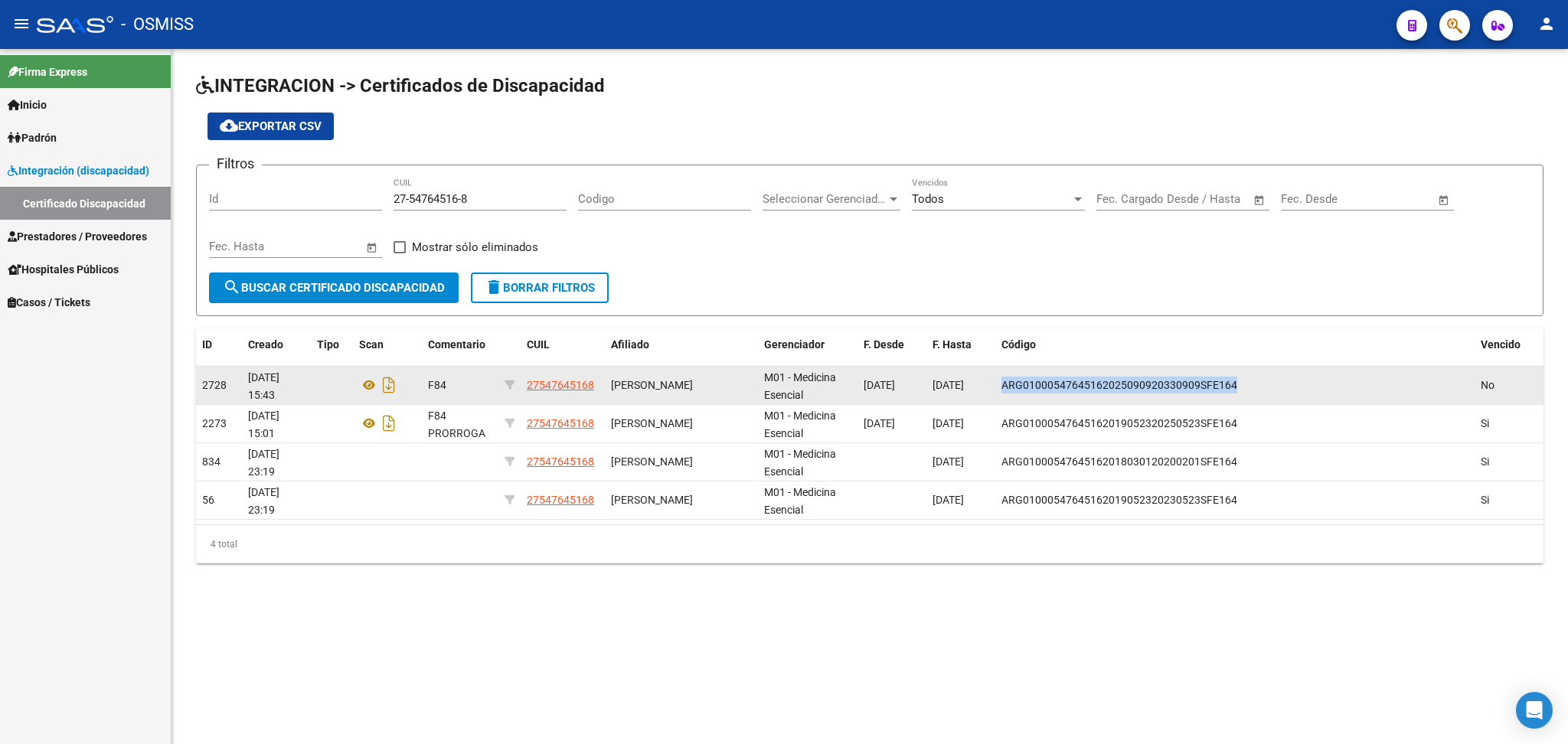
click at [1244, 379] on datatable-body-cell "ARG01000547645162025090920330909SFE164" at bounding box center [1235, 385] width 479 height 37
copy span "ARG01000547645162025090920330909SFE164"
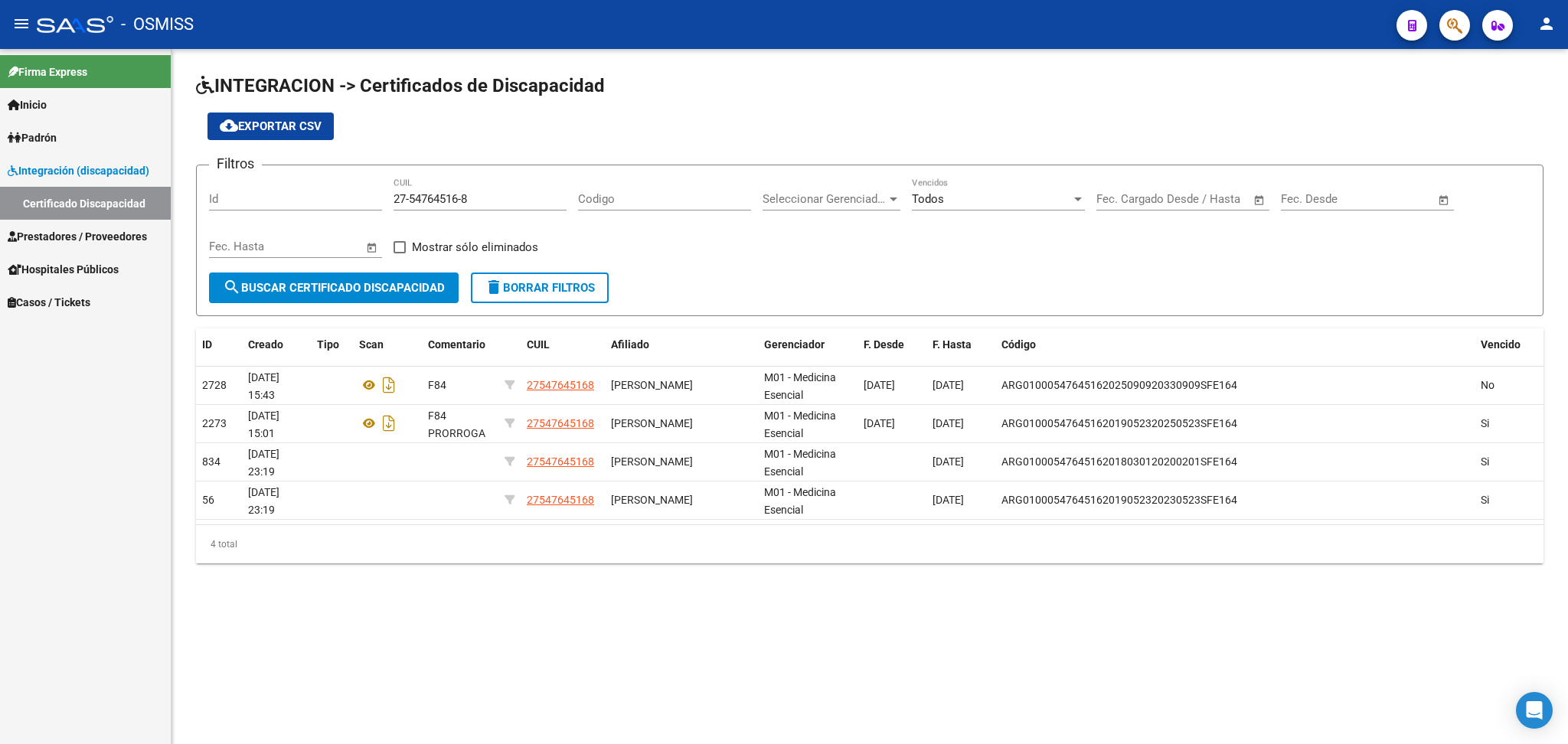
click at [608, 232] on div "Filtros Id 27-54764516-8 CUIL Codigo Seleccionar Gerenciador Seleccionar Gerenc…" at bounding box center [870, 225] width 1322 height 95
drag, startPoint x: 394, startPoint y: 192, endPoint x: 508, endPoint y: 193, distance: 114.0
click at [504, 196] on input "27-54764516-8" at bounding box center [480, 199] width 173 height 13
paste input "20-56528785-1"
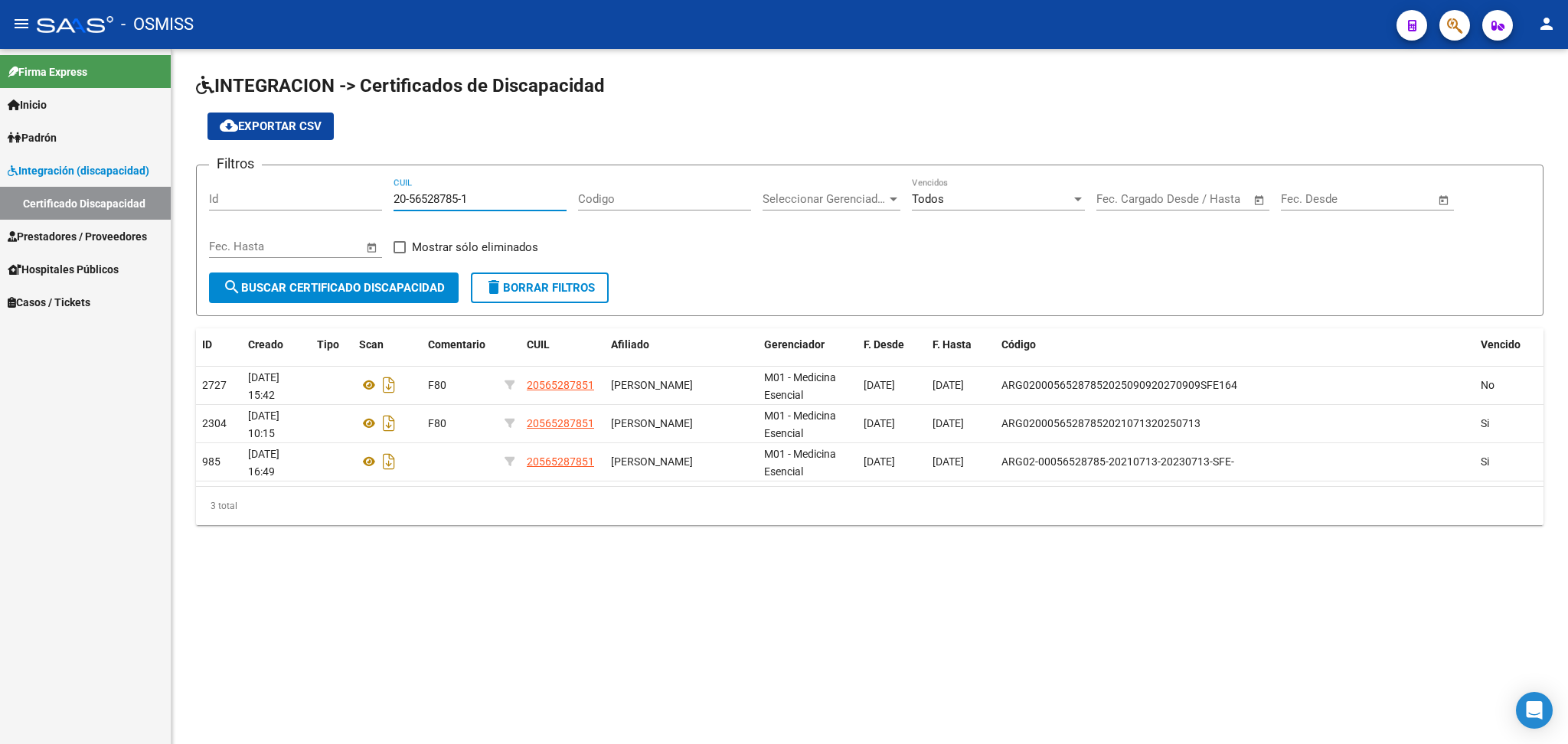
type input "20-56528785-1"
drag, startPoint x: 394, startPoint y: 193, endPoint x: 517, endPoint y: 195, distance: 123.0
click at [517, 195] on input "20-56528785-1" at bounding box center [480, 199] width 173 height 13
paste input "20-58288974-1"
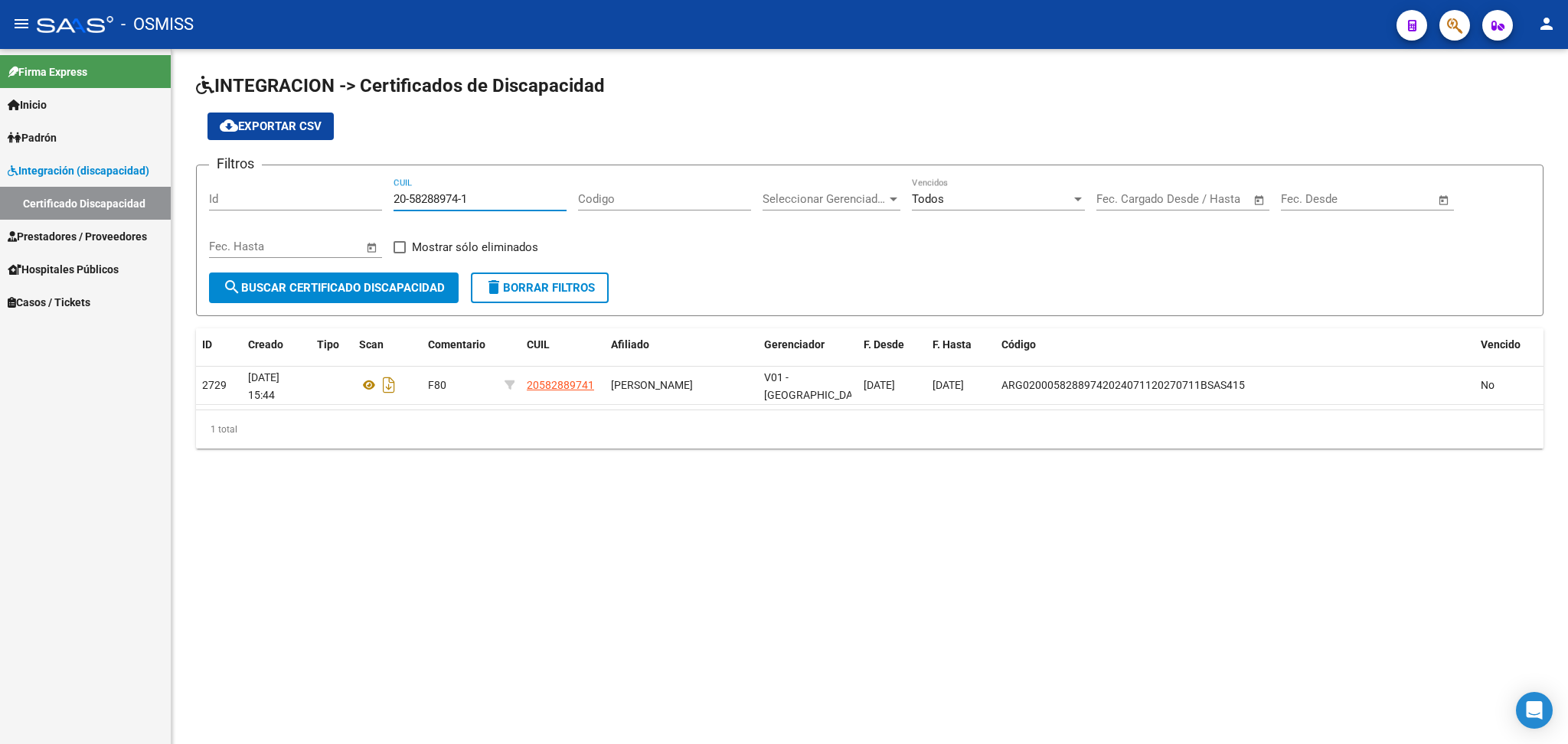
type input "20-58288974-1"
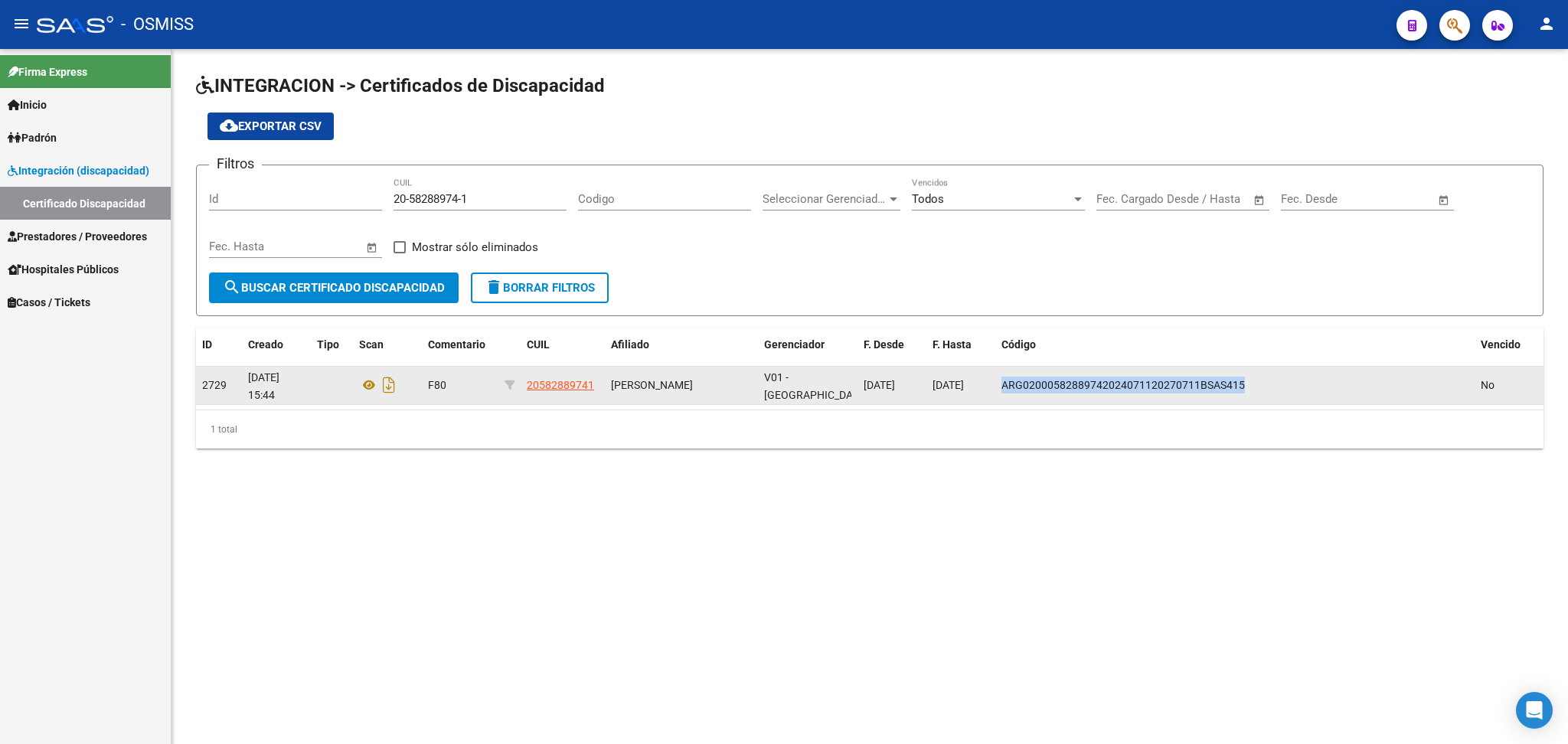
drag, startPoint x: 1082, startPoint y: 383, endPoint x: 1220, endPoint y: 381, distance: 138.0
click at [1278, 383] on datatable-body-cell "ARG02000582889742024071120270711BSAS415" at bounding box center [1235, 385] width 479 height 37
copy span "ARG02000582889742024071120270711BSAS415"
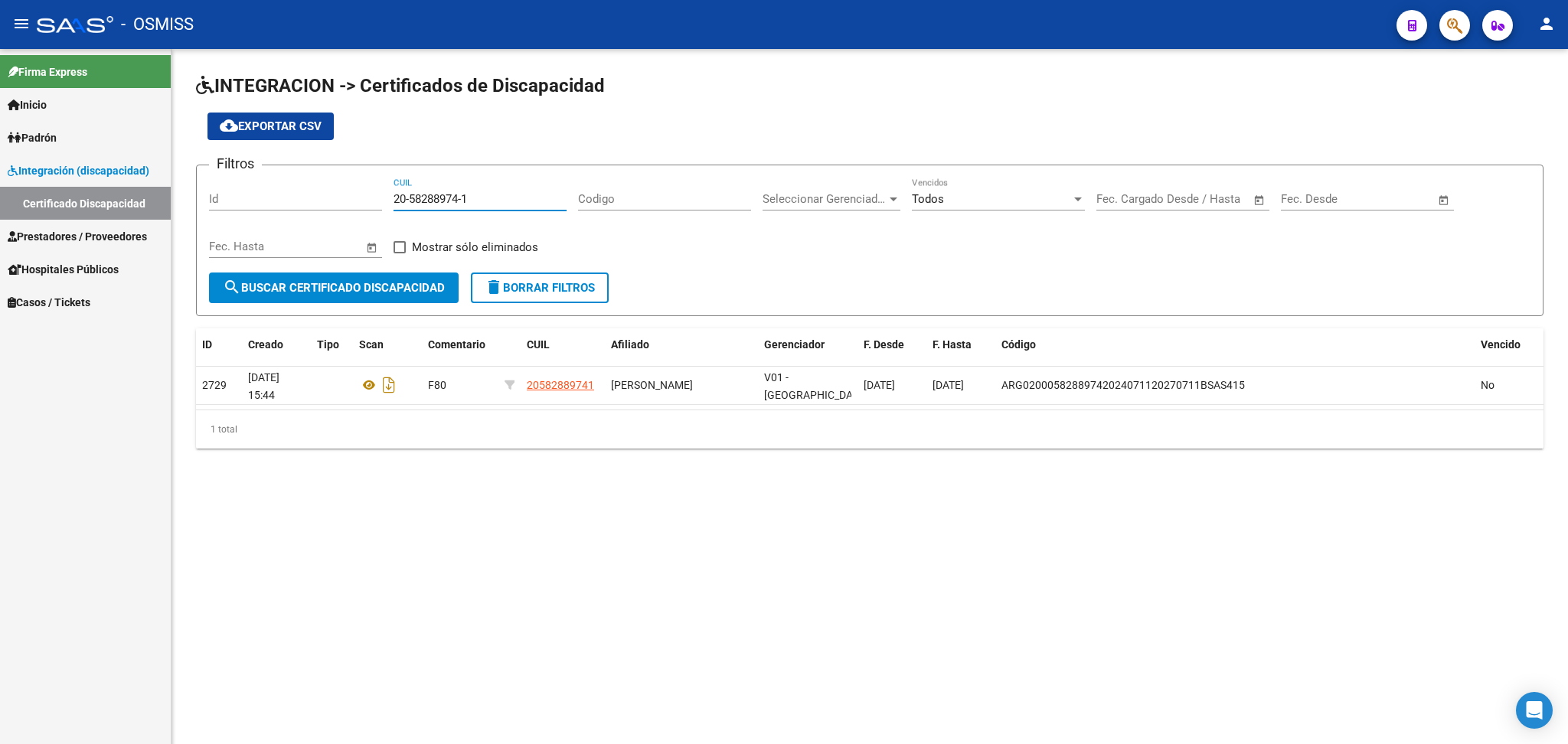
click at [405, 199] on input "20-58288974-1" at bounding box center [480, 199] width 173 height 13
drag, startPoint x: 393, startPoint y: 195, endPoint x: 525, endPoint y: 202, distance: 132.2
click at [525, 202] on input "20-58288974-1" at bounding box center [480, 199] width 173 height 13
paste input "20-54150132-1"
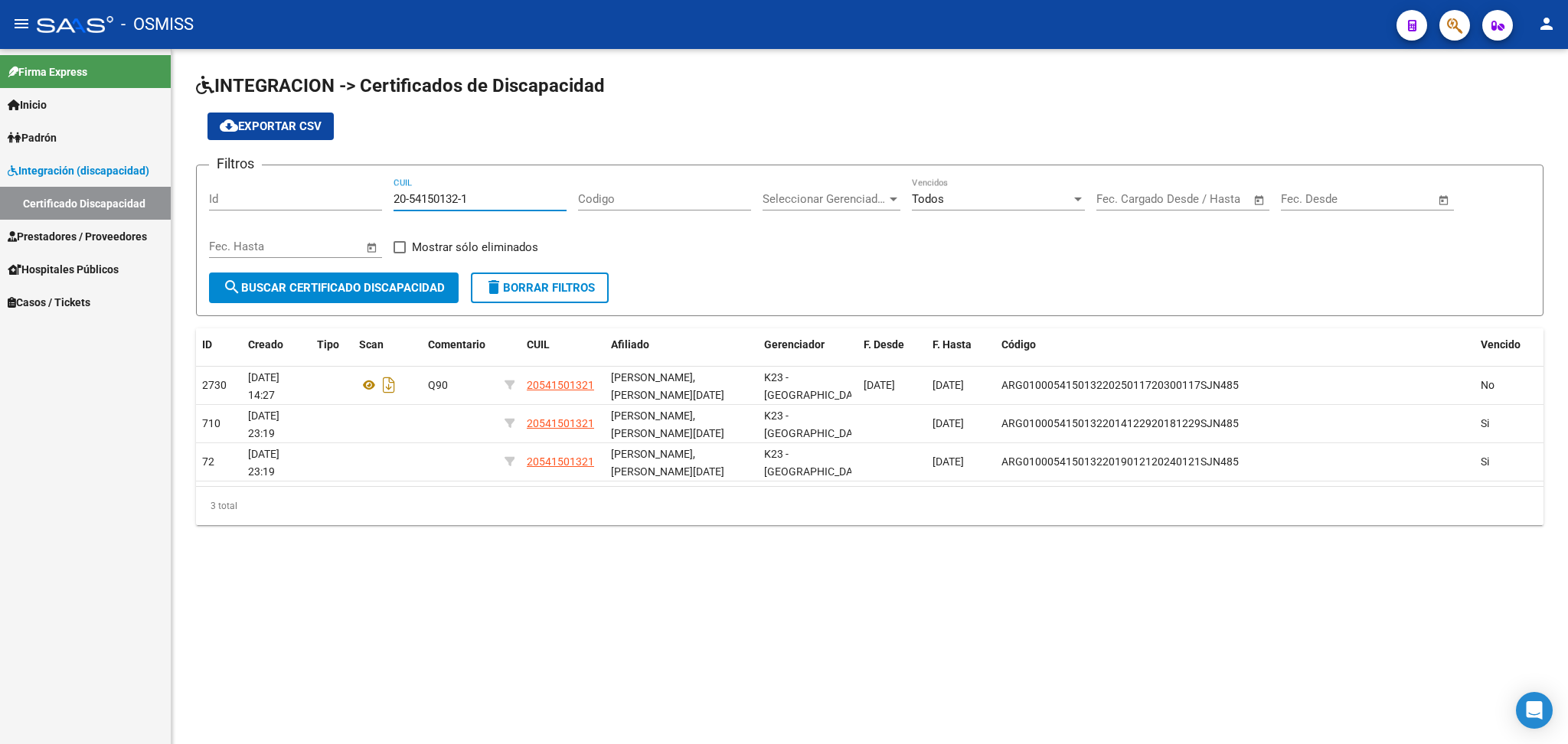
type input "20-54150132-1"
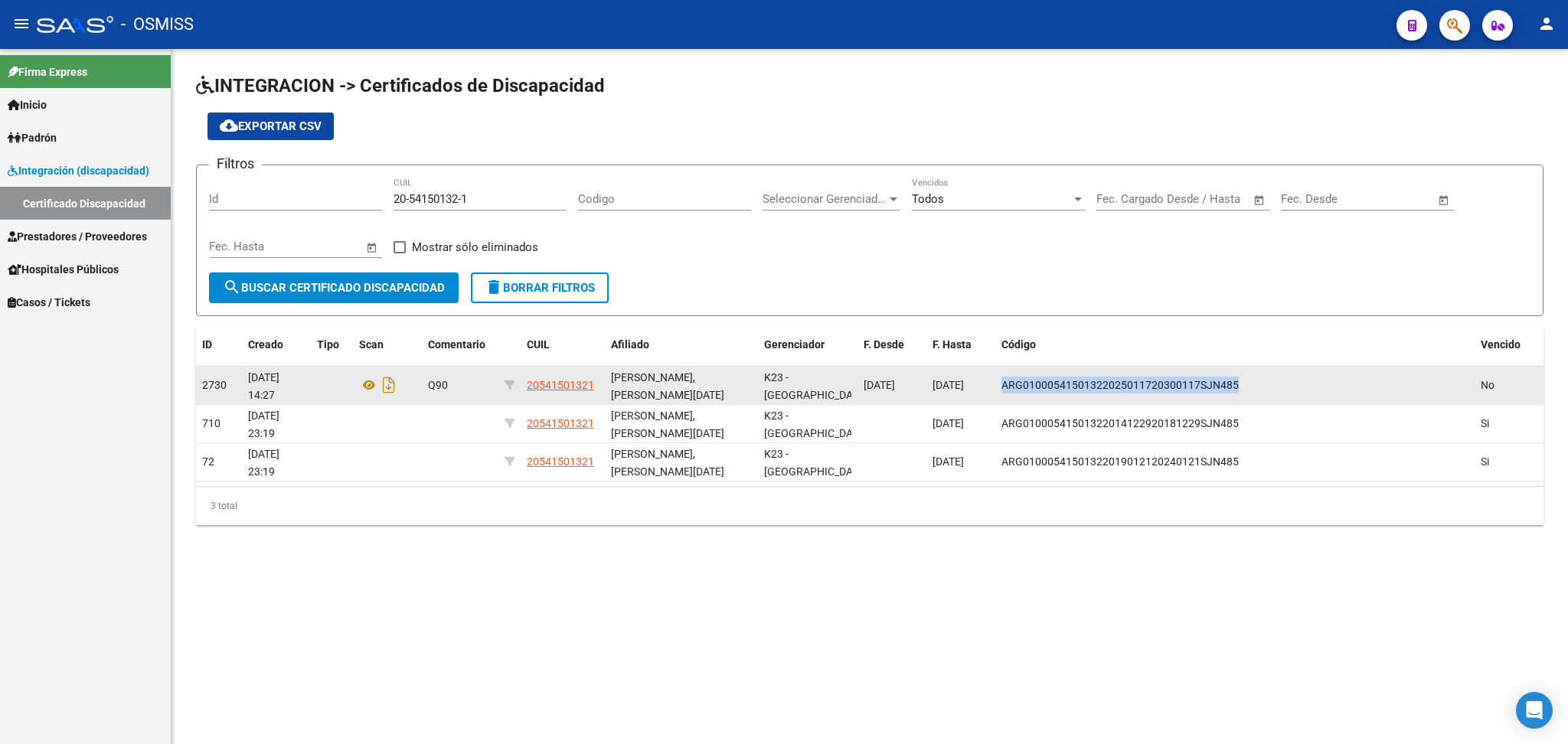
drag, startPoint x: 1002, startPoint y: 383, endPoint x: 1215, endPoint y: 382, distance: 213.0
click at [1239, 382] on div "ARG01000541501322025011720300117SJN485" at bounding box center [1235, 385] width 467 height 17
copy span "ARG01000541501322025011720300117SJN485"
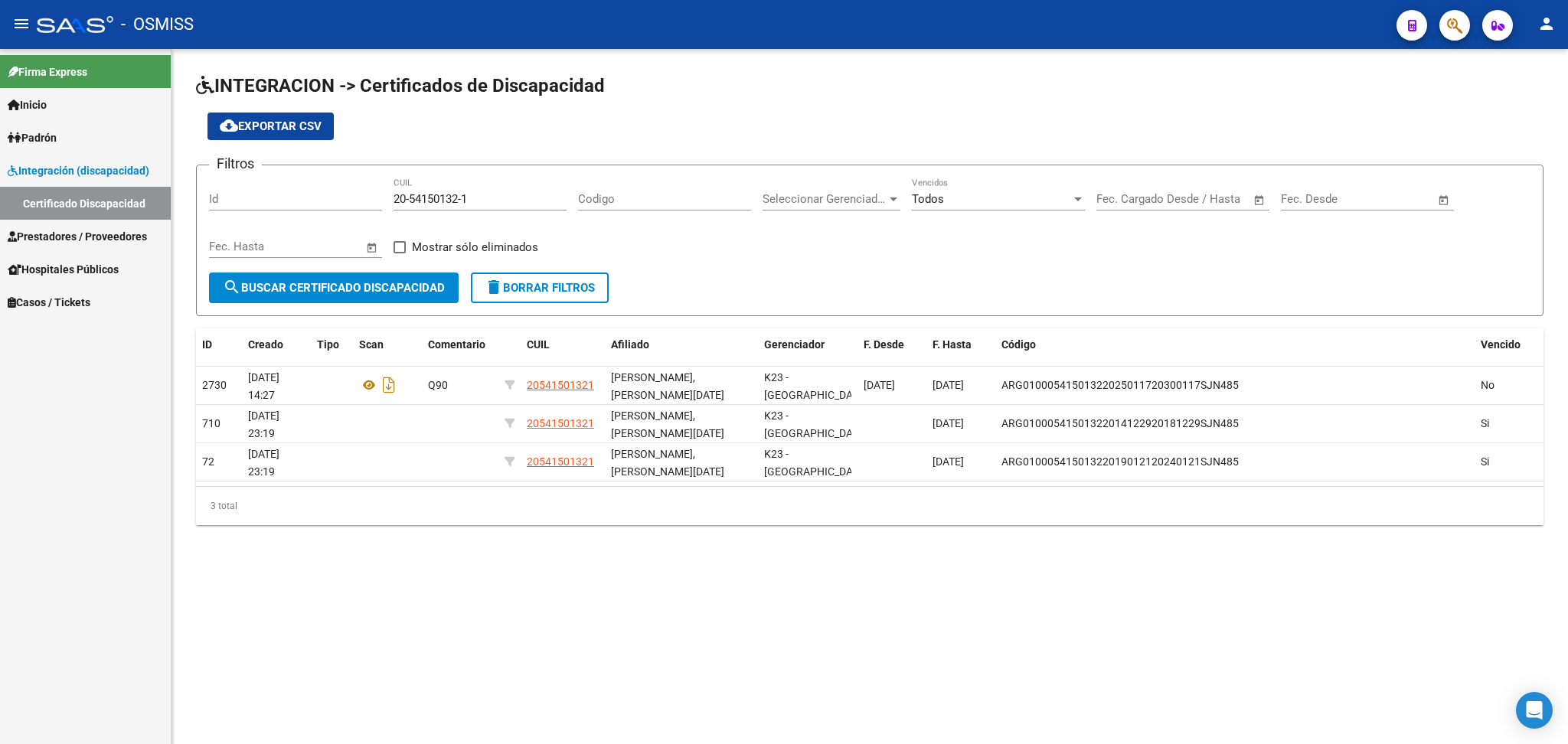
drag, startPoint x: 621, startPoint y: 176, endPoint x: 602, endPoint y: 173, distance: 19.2
click at [621, 177] on div "Codigo" at bounding box center [664, 194] width 173 height 33
drag, startPoint x: 395, startPoint y: 193, endPoint x: 564, endPoint y: 188, distance: 169.1
click at [558, 192] on input "20-54150132-1" at bounding box center [480, 199] width 173 height 13
paste input "27-00129273-6"
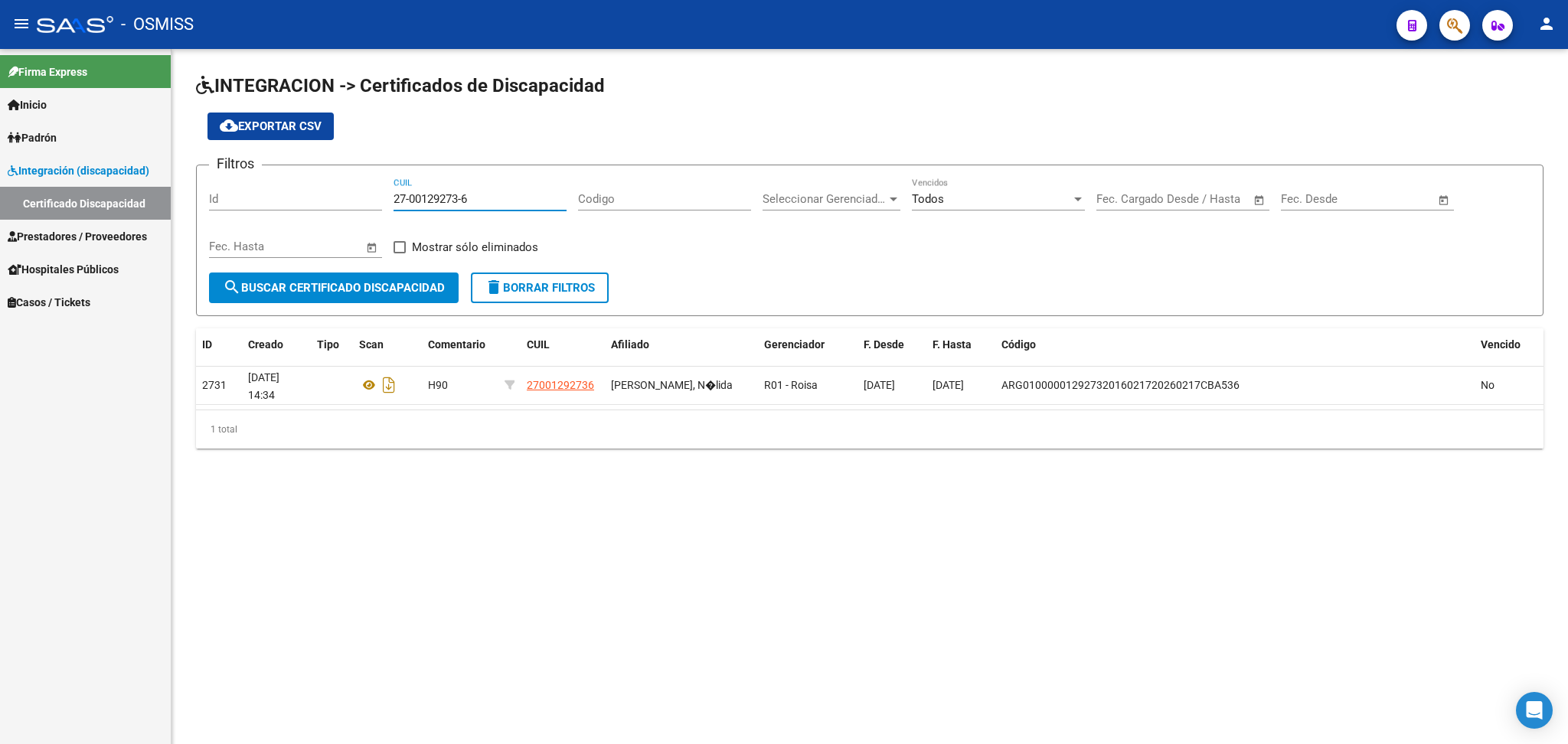
type input "27-00129273-6"
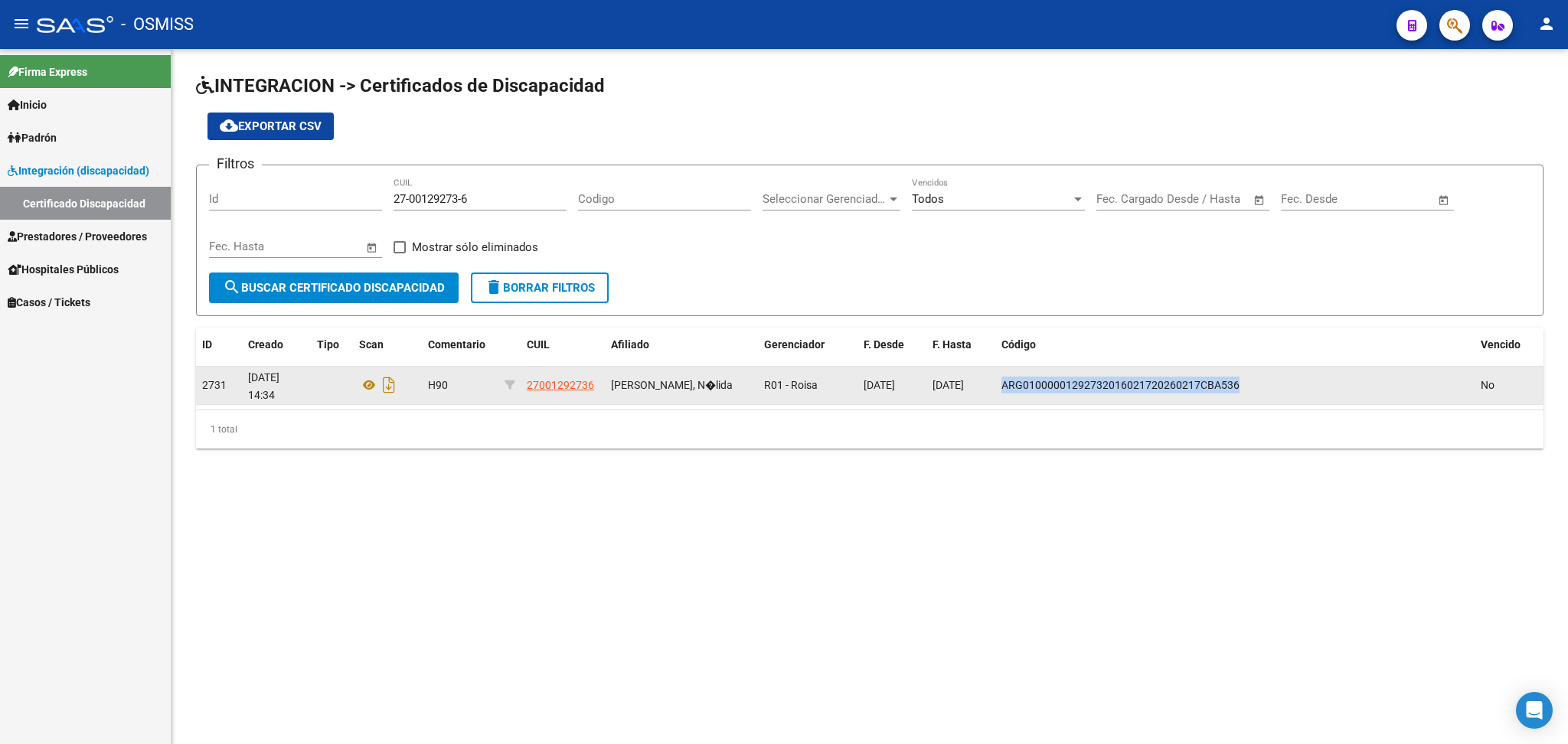
drag, startPoint x: 1003, startPoint y: 378, endPoint x: 1205, endPoint y: 389, distance: 202.3
click at [1235, 387] on div "ARG01000001292732016021720260217CBA536" at bounding box center [1235, 385] width 467 height 17
copy span "ARG01000001292732016021720260217CBA536"
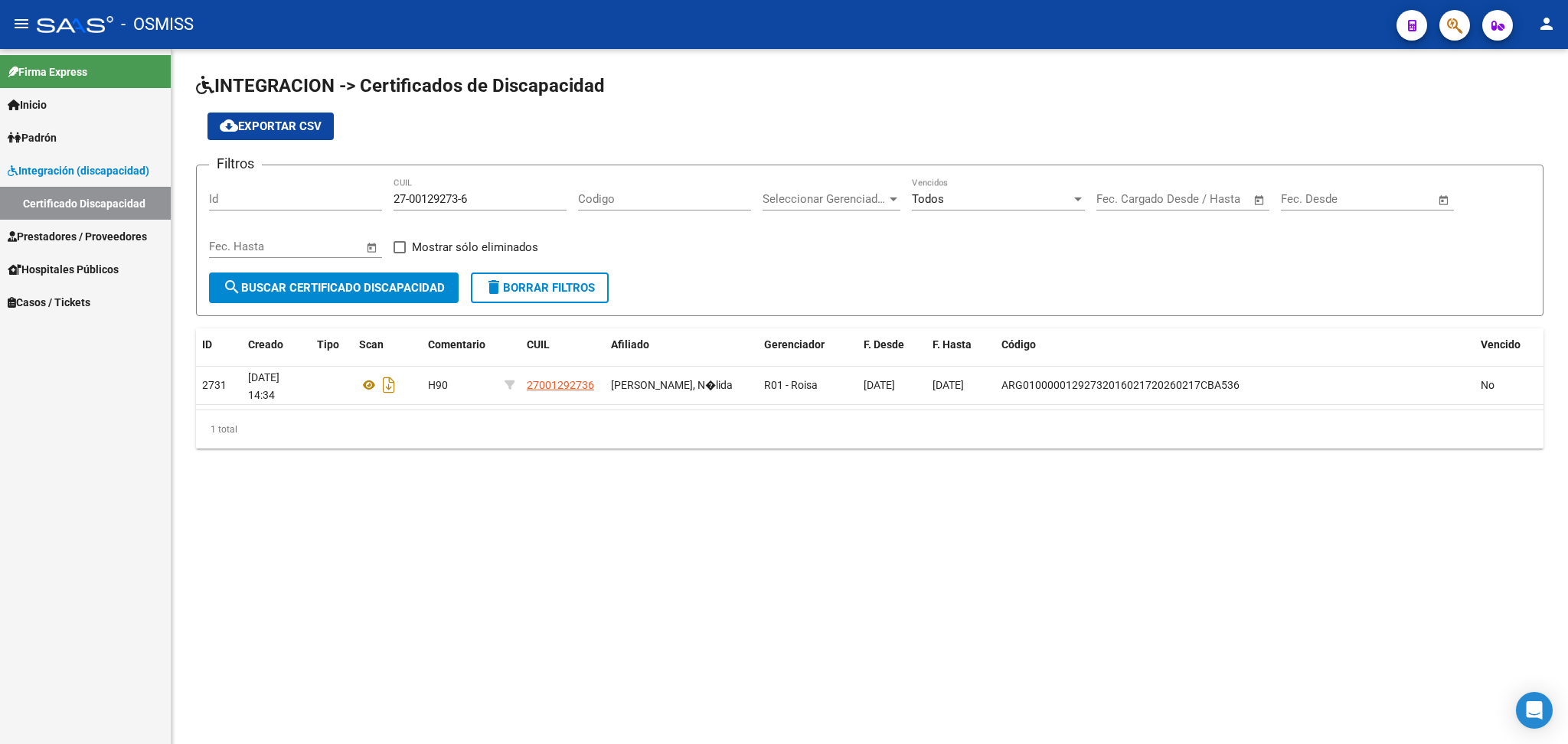
drag, startPoint x: 569, startPoint y: 165, endPoint x: 561, endPoint y: 165, distance: 8.0
click at [568, 165] on form "Filtros Id 27-00129273-6 CUIL Codigo Seleccionar Gerenciador Seleccionar Gerenc…" at bounding box center [870, 240] width 1348 height 151
drag, startPoint x: 397, startPoint y: 194, endPoint x: 507, endPoint y: 194, distance: 110.0
click at [507, 194] on input "27-00129273-6" at bounding box center [480, 199] width 173 height 13
paste input "20-57203212-5"
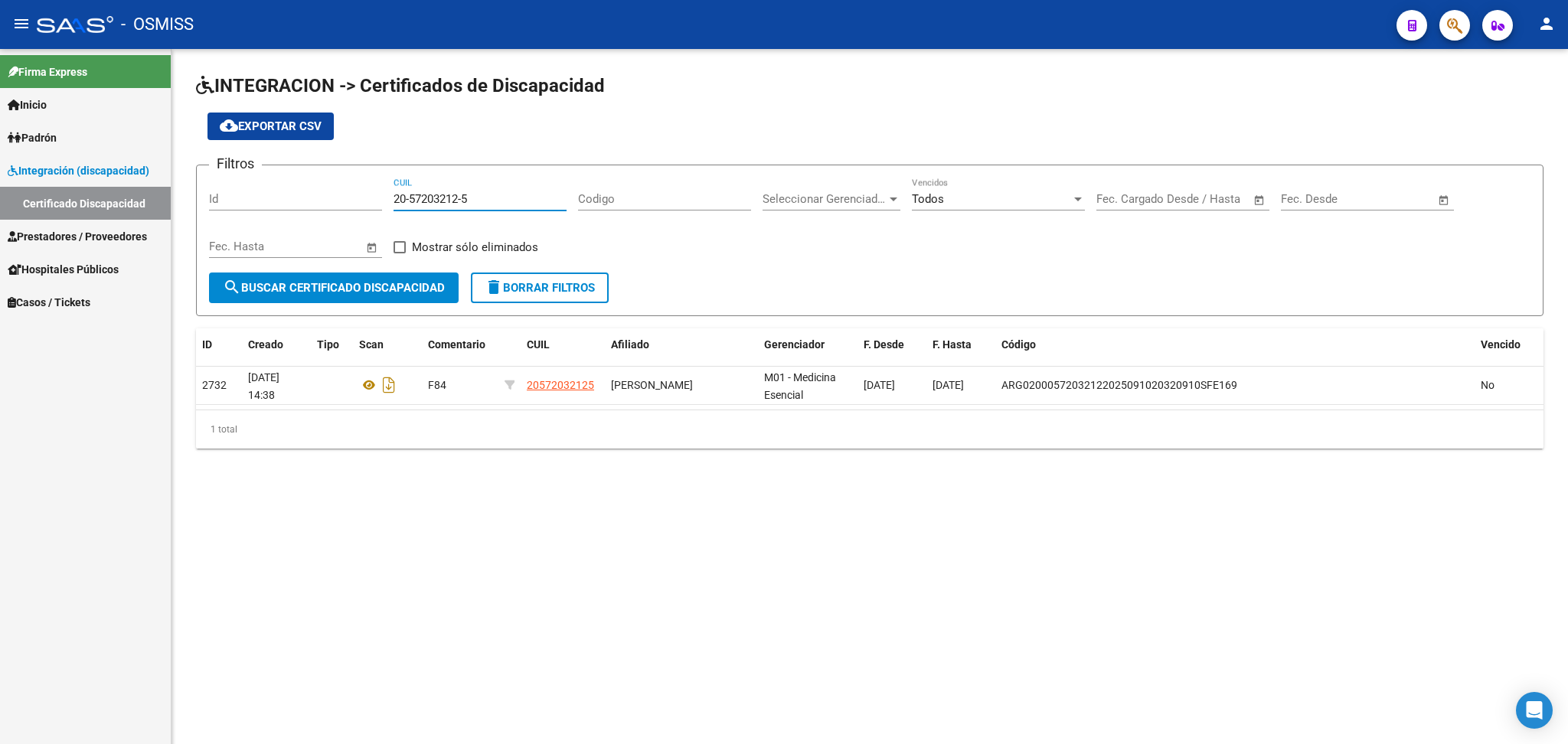
type input "20-57203212-5"
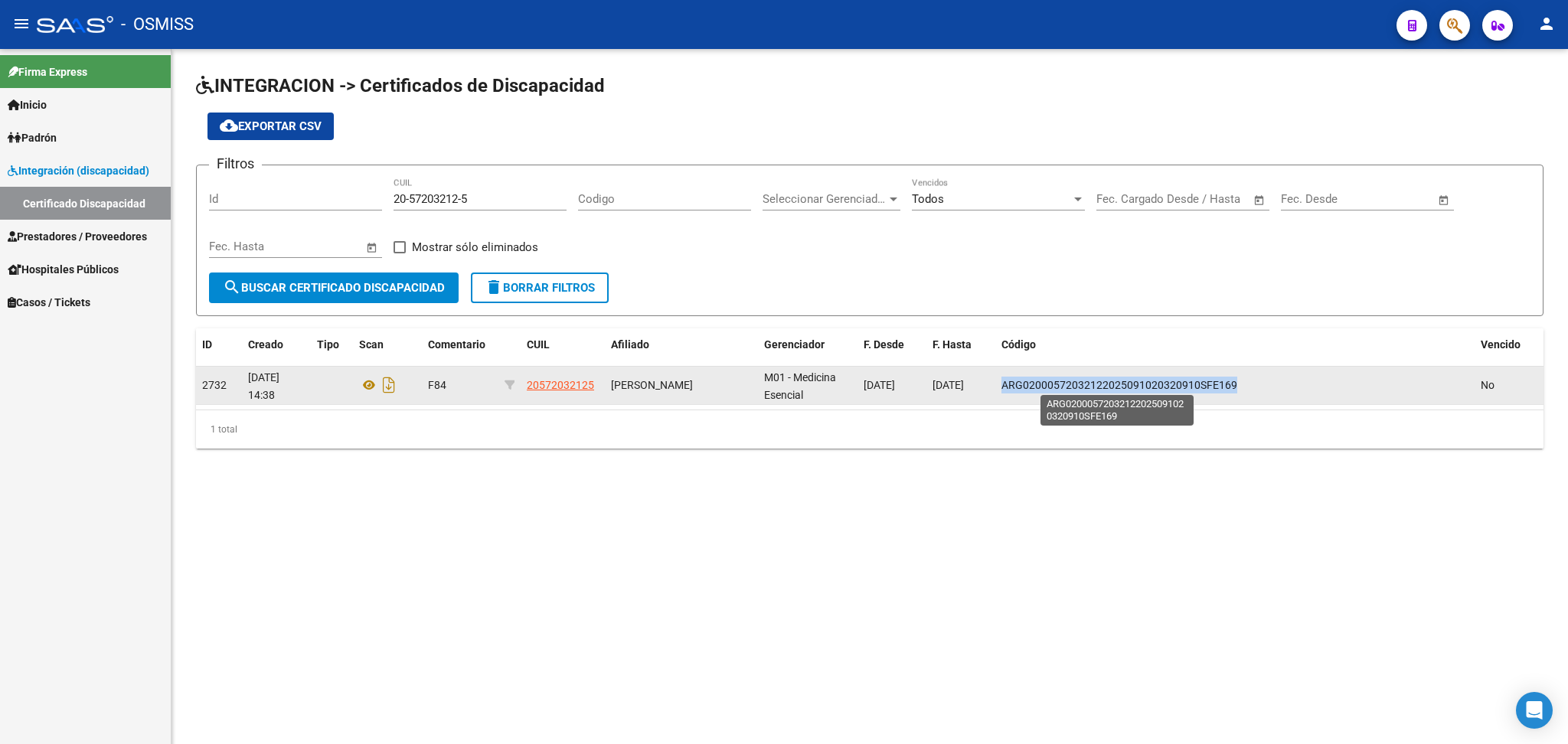
drag, startPoint x: 1014, startPoint y: 380, endPoint x: 1231, endPoint y: 380, distance: 217.0
click at [1231, 380] on span "ARG02000572032122025091020320910SFE169" at bounding box center [1120, 385] width 236 height 12
copy span "ARG02000572032122025091020320910SFE169"
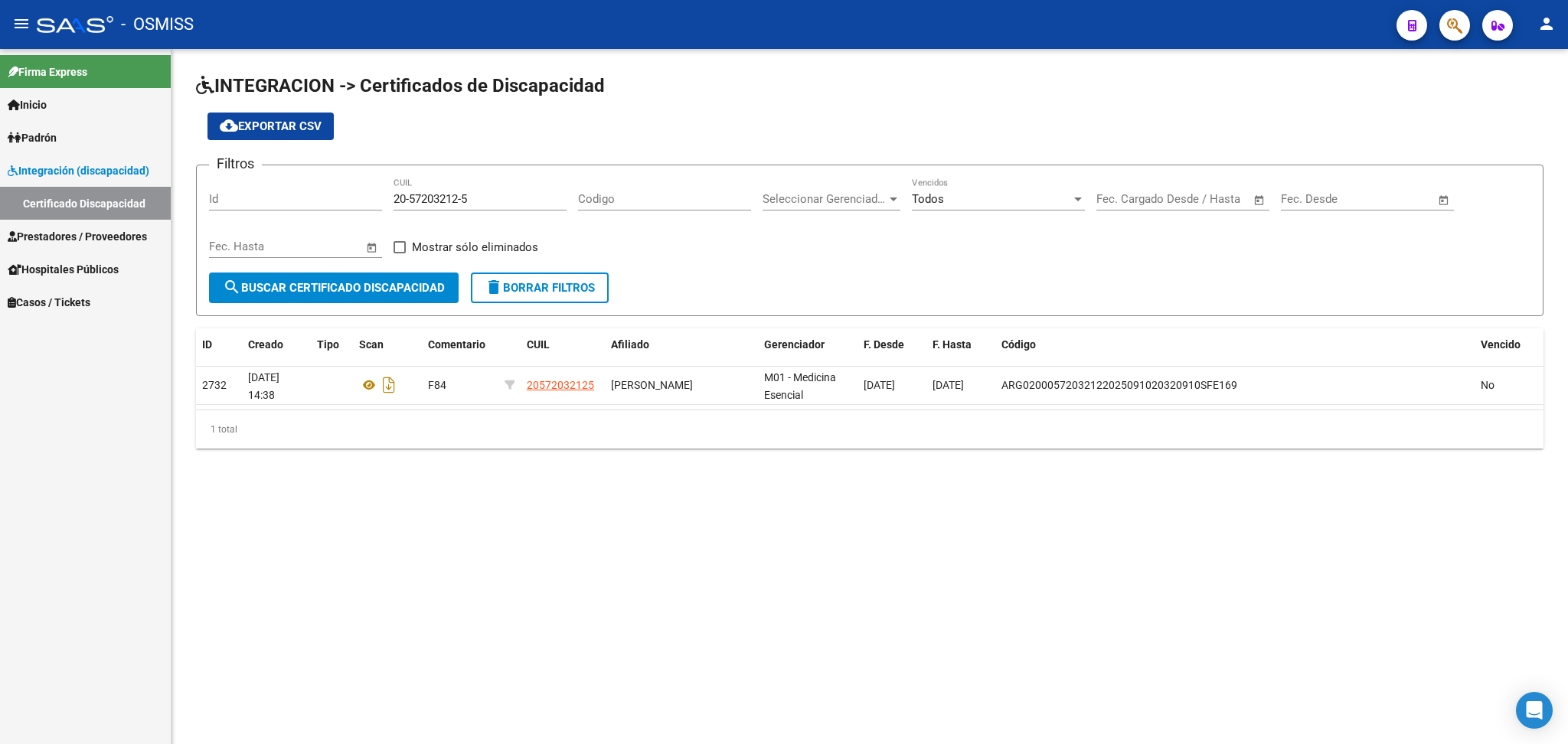
drag, startPoint x: 556, startPoint y: 167, endPoint x: 535, endPoint y: 166, distance: 21.0
click at [556, 167] on form "Filtros Id 20-57203212-5 CUIL Codigo Seleccionar Gerenciador Seleccionar Gerenc…" at bounding box center [870, 240] width 1348 height 151
drag, startPoint x: 395, startPoint y: 196, endPoint x: 510, endPoint y: 198, distance: 115.0
click at [510, 198] on input "20-57203212-5" at bounding box center [480, 199] width 173 height 13
paste input "20-49339181-0"
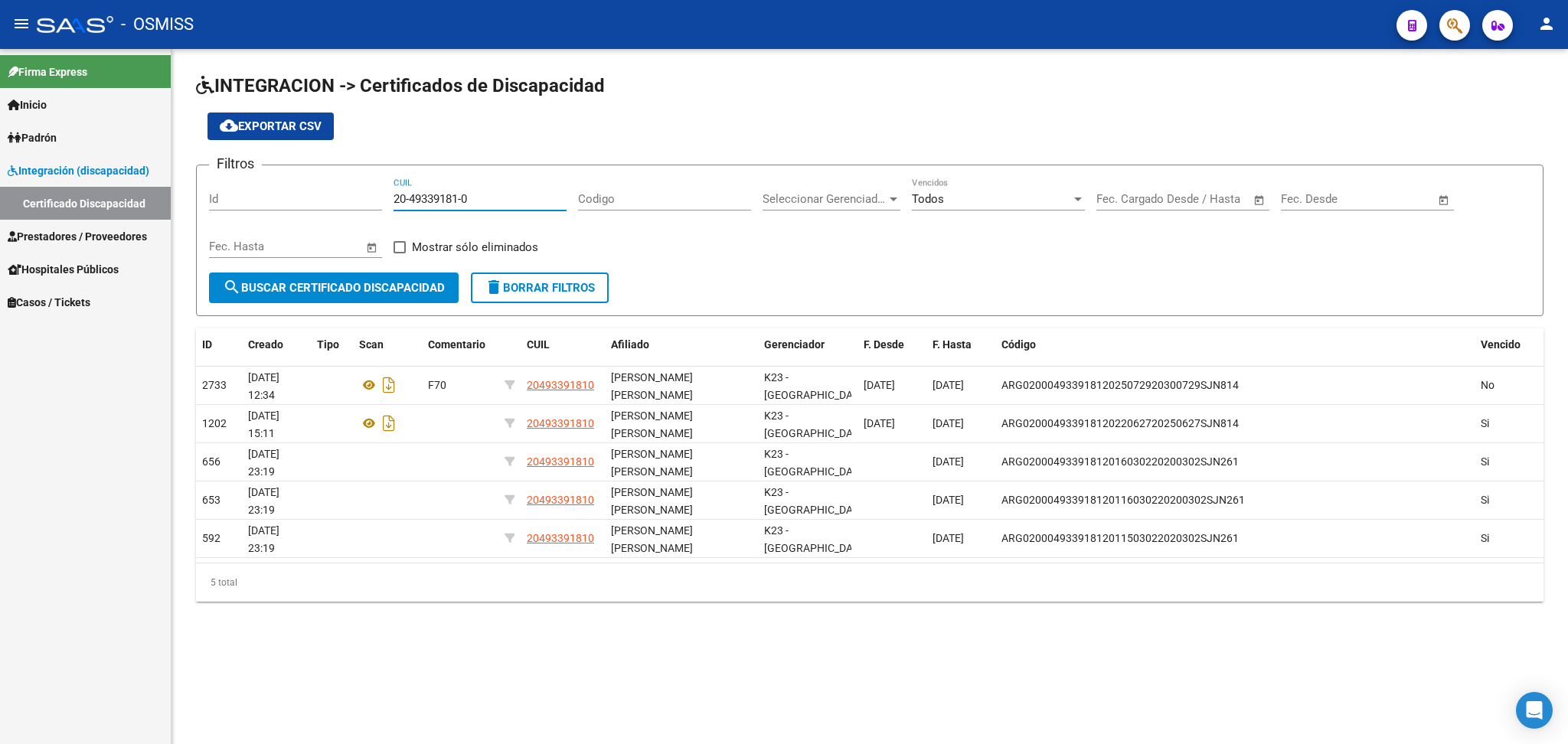
type input "20-49339181-0"
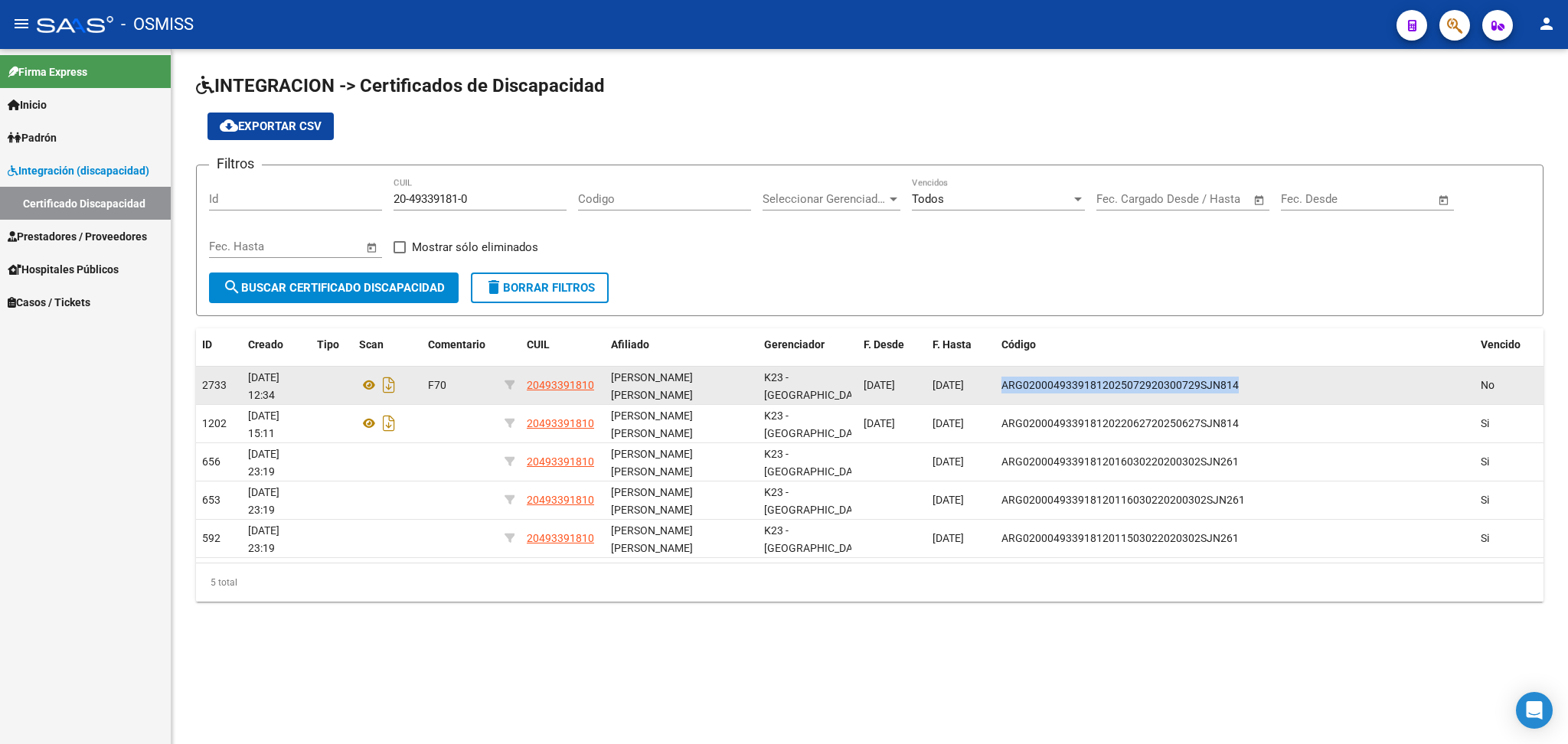
drag, startPoint x: 1003, startPoint y: 385, endPoint x: 1245, endPoint y: 385, distance: 242.0
click at [1260, 385] on div "ARG02000493391812025072920300729SJN814" at bounding box center [1235, 385] width 467 height 17
copy span "ARG02000493391812025072920300729SJN814"
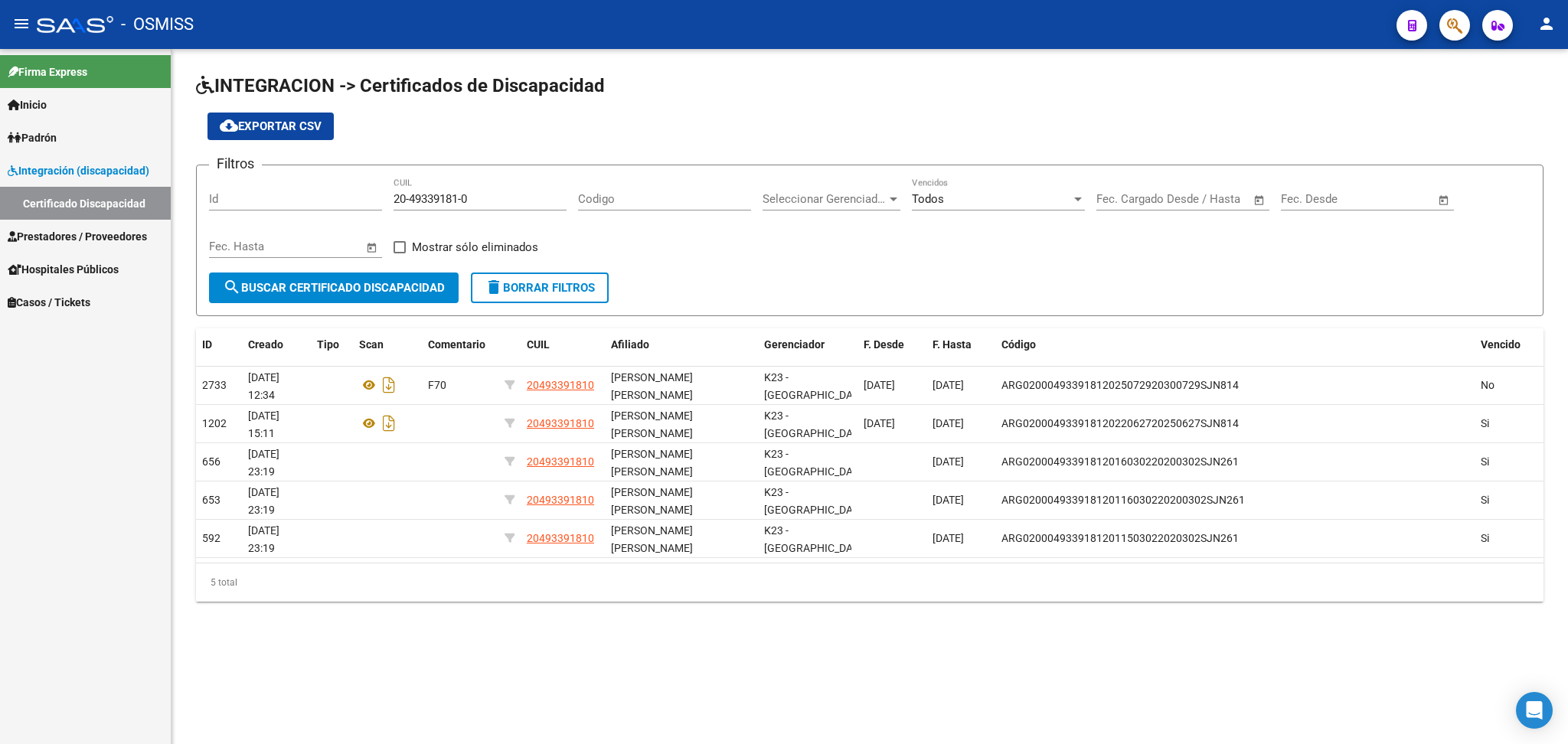
click at [432, 208] on div "20-49339181-0 CUIL" at bounding box center [480, 194] width 173 height 33
drag, startPoint x: 396, startPoint y: 196, endPoint x: 503, endPoint y: 196, distance: 107.0
click at [503, 196] on input "20-49339181-0" at bounding box center [480, 199] width 173 height 13
paste input "27-04442143-2"
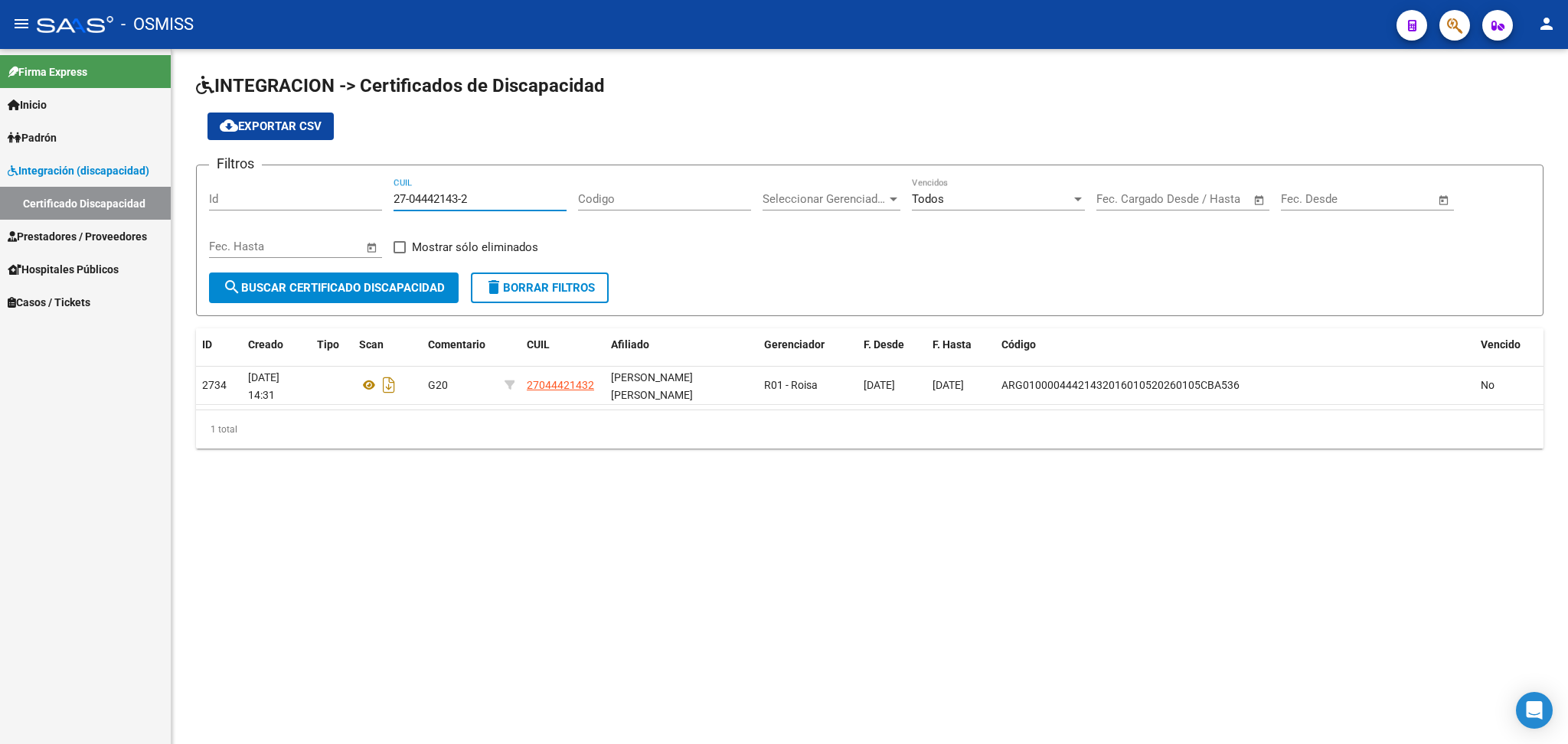
type input "27-04442143-2"
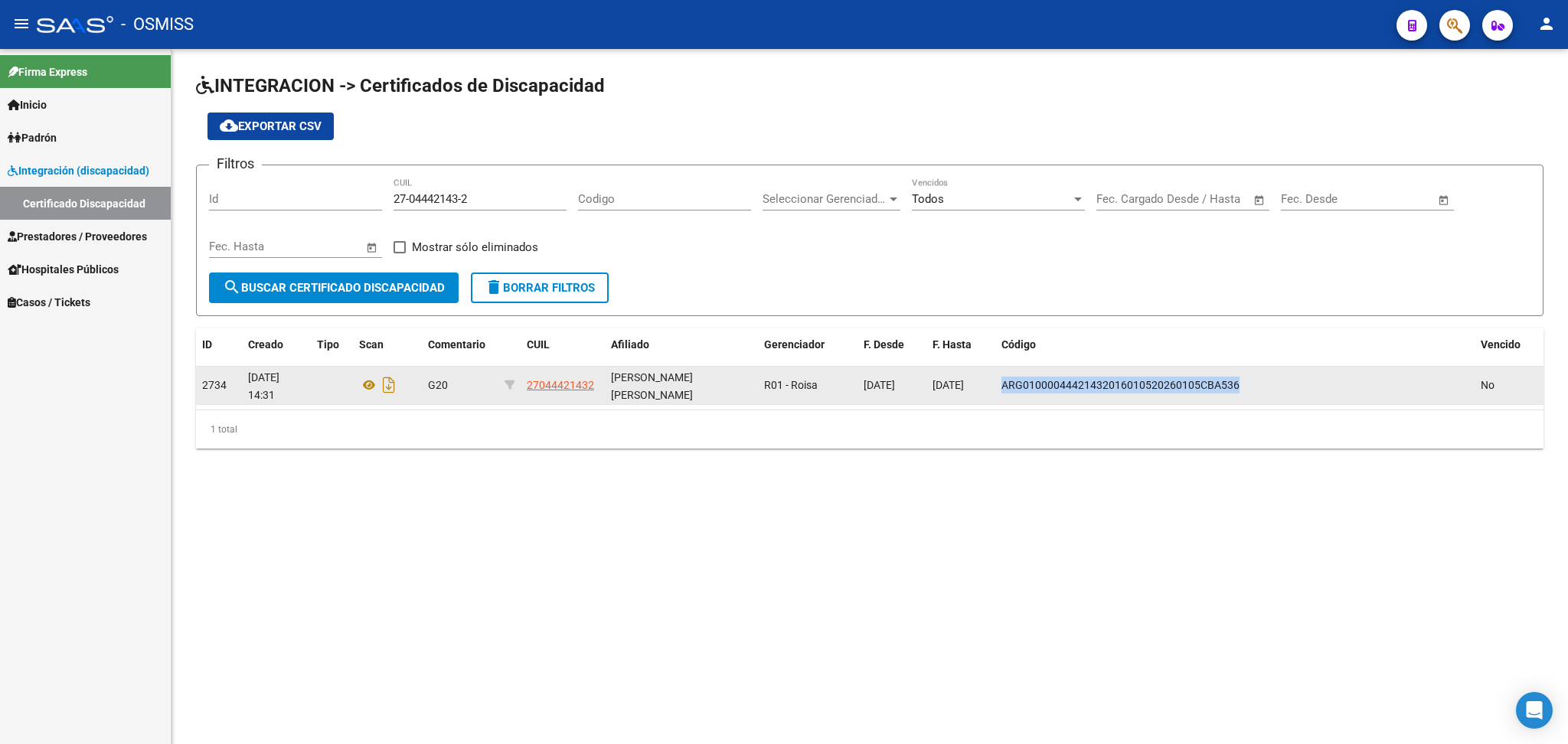
drag, startPoint x: 1133, startPoint y: 381, endPoint x: 1210, endPoint y: 385, distance: 77.1
click at [1292, 382] on div "ARG01000044421432016010520260105CBA536" at bounding box center [1235, 385] width 467 height 17
